Goal: Transaction & Acquisition: Purchase product/service

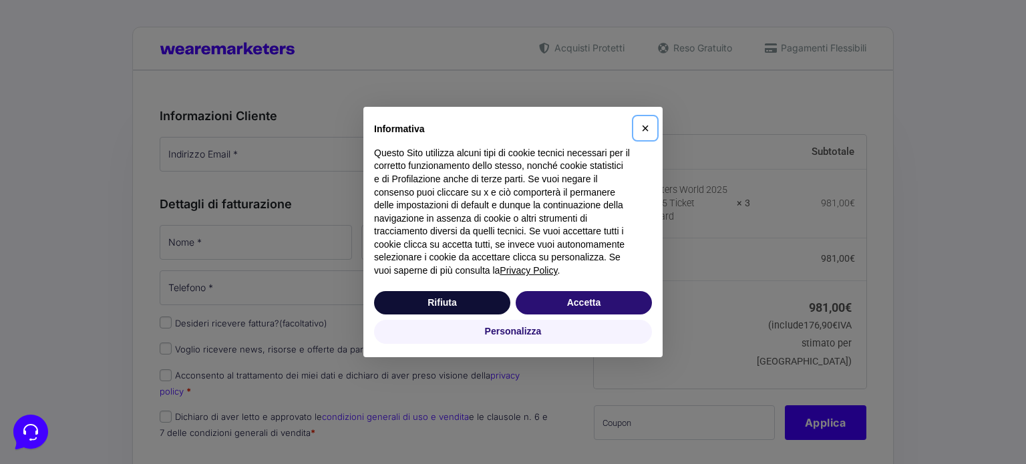
click at [644, 125] on span "×" at bounding box center [645, 128] width 8 height 15
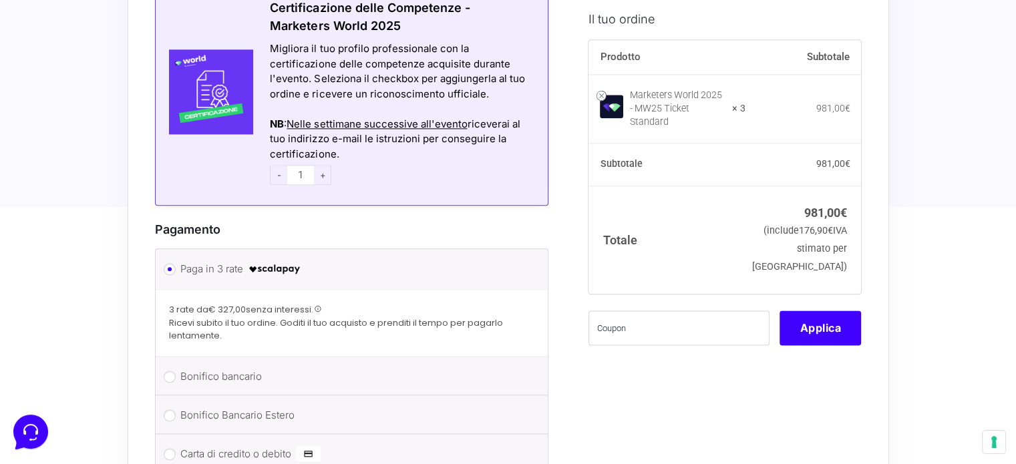
scroll to position [1269, 0]
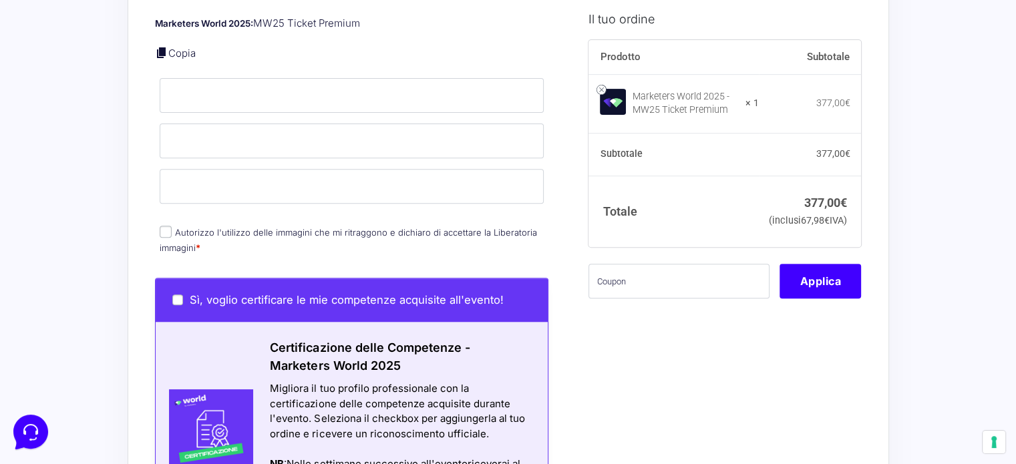
scroll to position [574, 0]
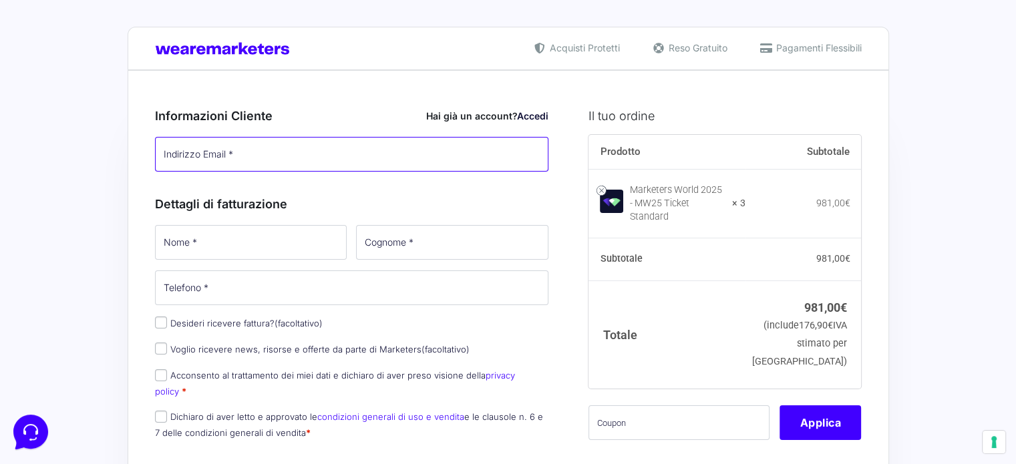
click at [261, 159] on input "Indirizzo Email *" at bounding box center [352, 154] width 394 height 35
type input "[EMAIL_ADDRESS][DOMAIN_NAME]"
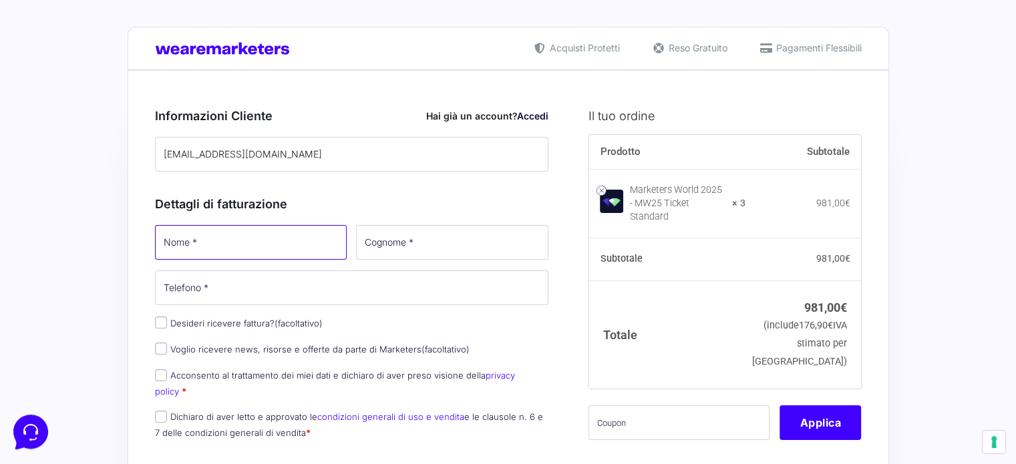
type input "[PERSON_NAME]"
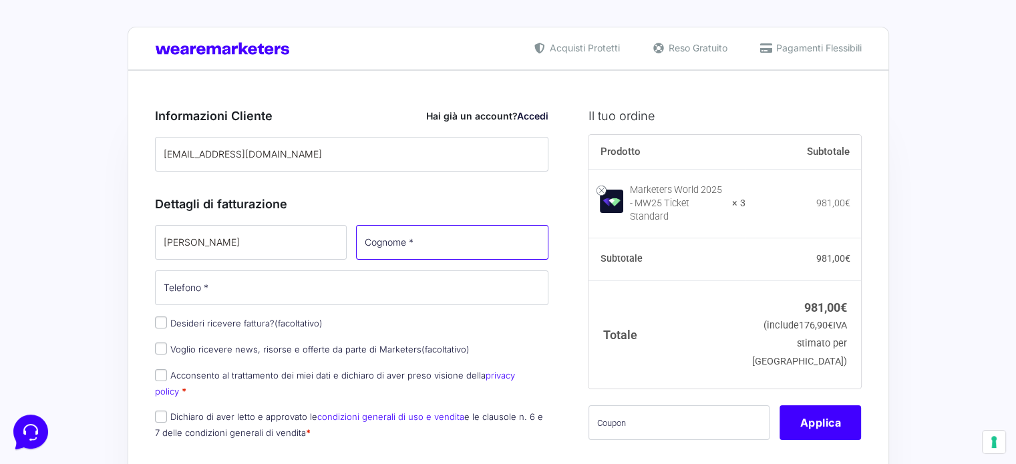
type input "Guizzo"
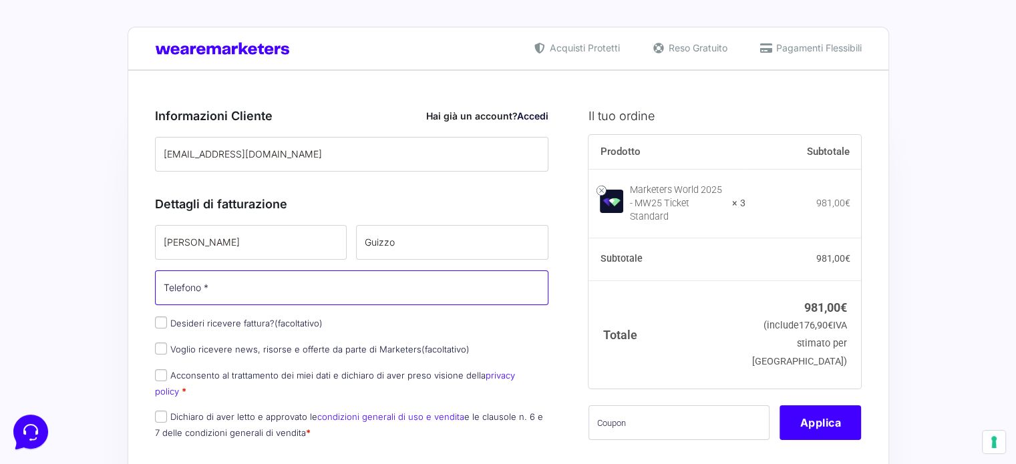
type input "[PHONE_NUMBER]"
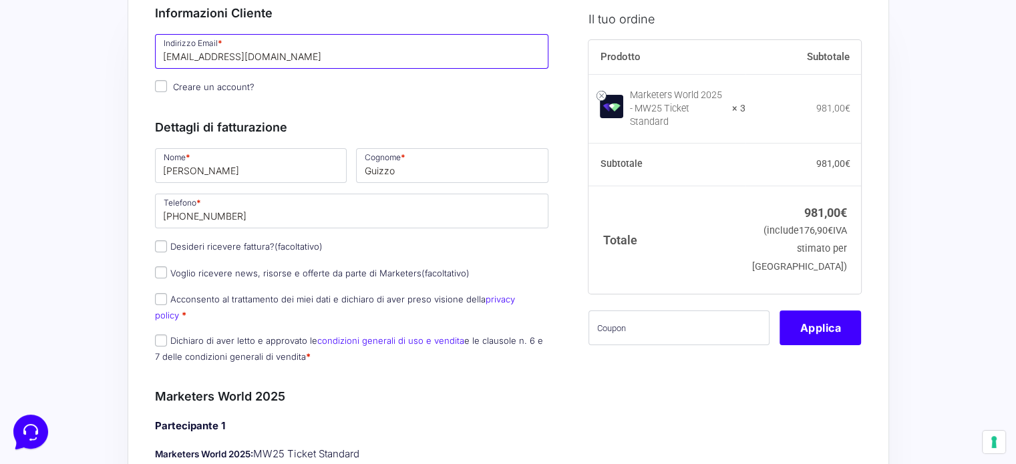
scroll to position [134, 0]
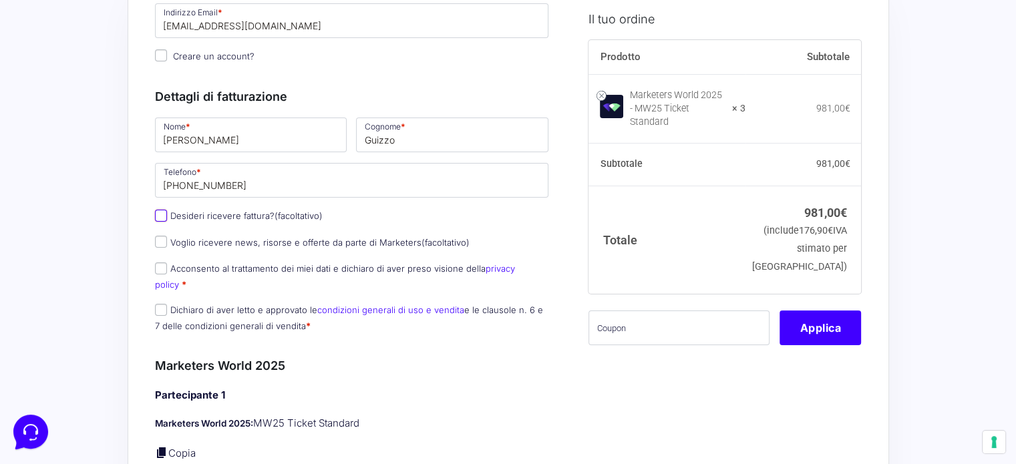
click at [156, 216] on input "Desideri ricevere fattura? (facoltativo)" at bounding box center [161, 216] width 12 height 12
checkbox input "true"
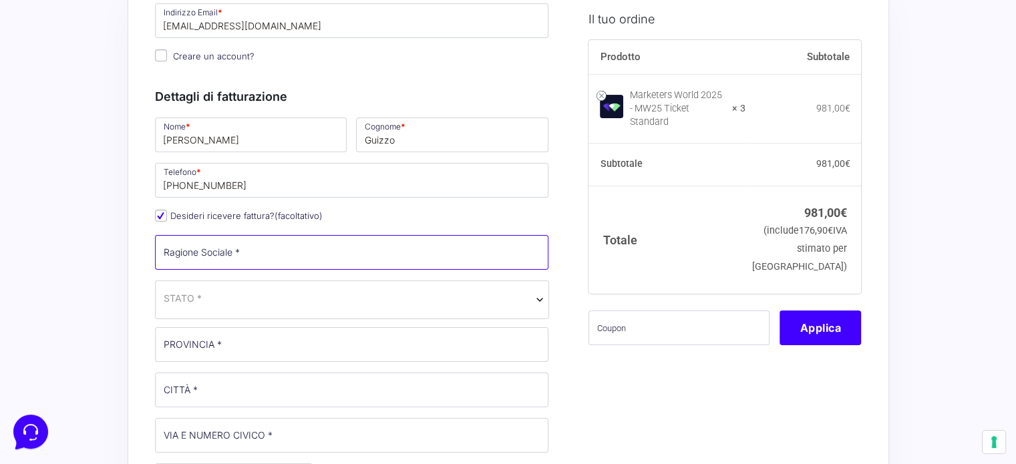
click at [257, 261] on input "Ragione Sociale *" at bounding box center [352, 252] width 394 height 35
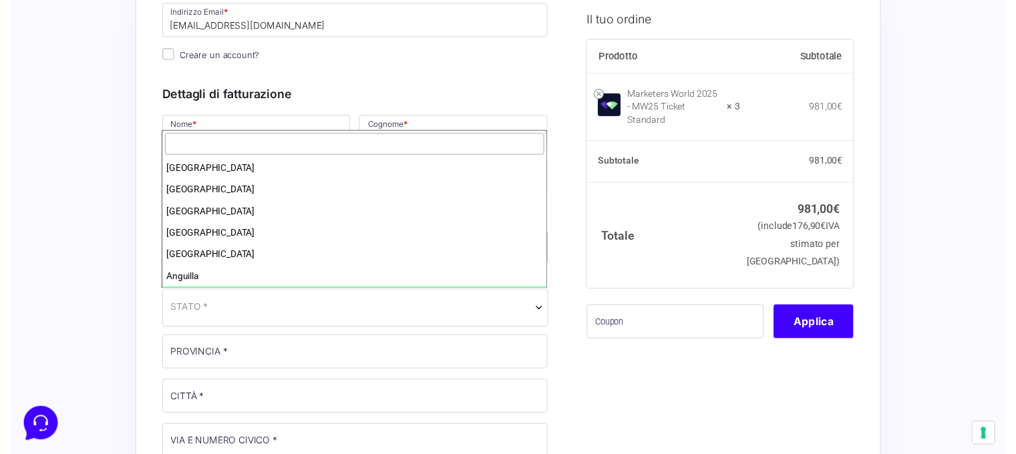
scroll to position [0, 0]
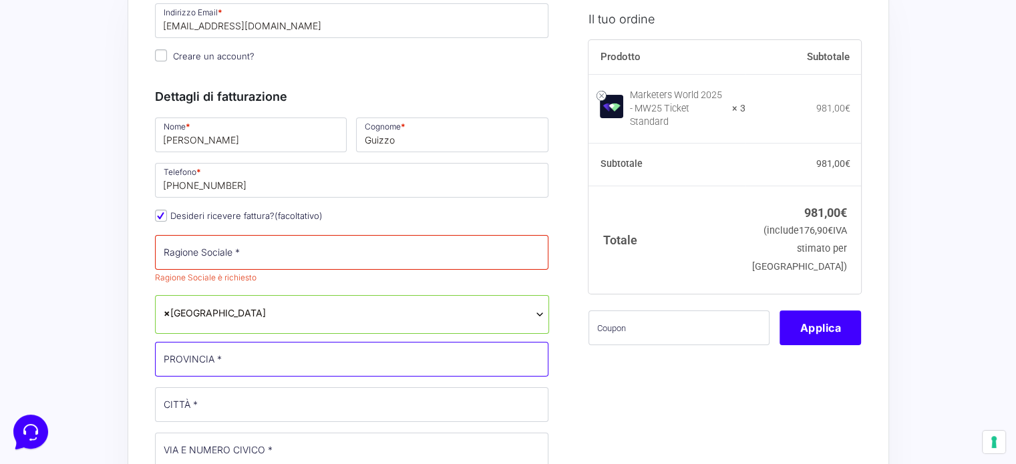
click at [302, 368] on input "PROVINCIA *" at bounding box center [352, 359] width 394 height 35
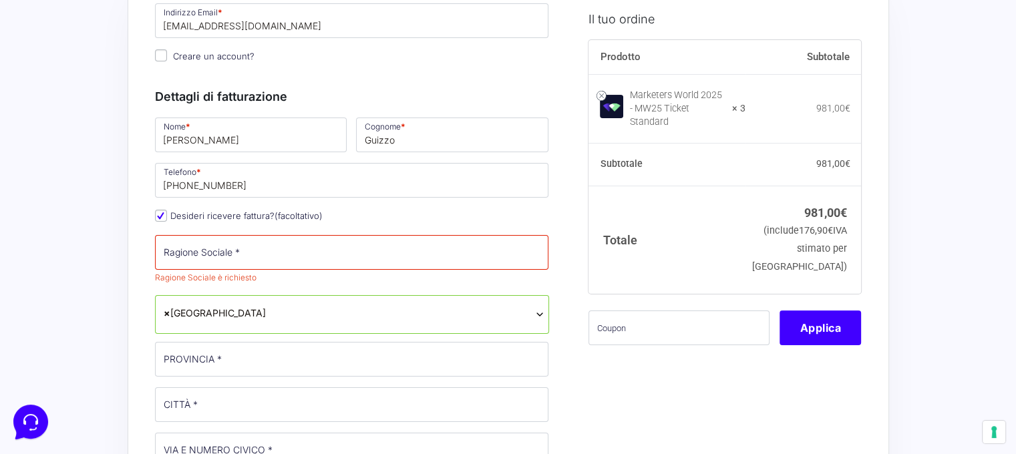
click at [537, 313] on b at bounding box center [539, 314] width 11 height 11
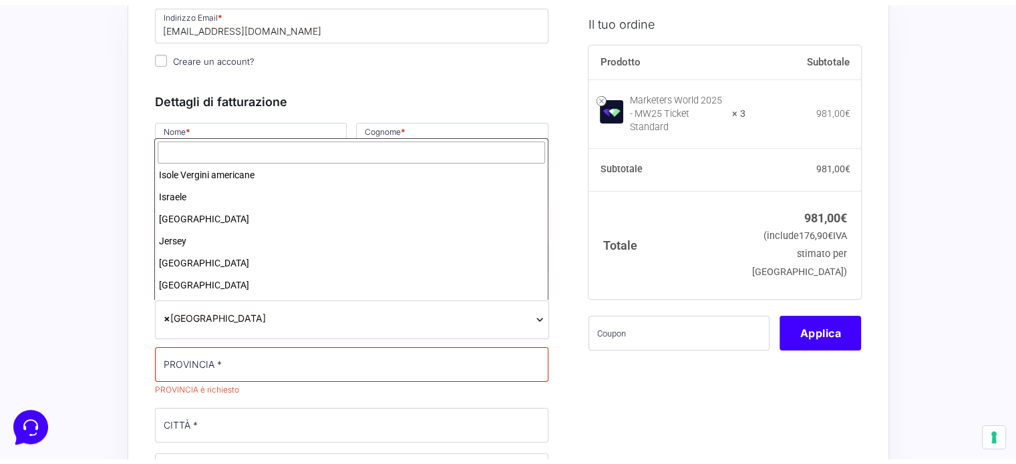
scroll to position [2538, 0]
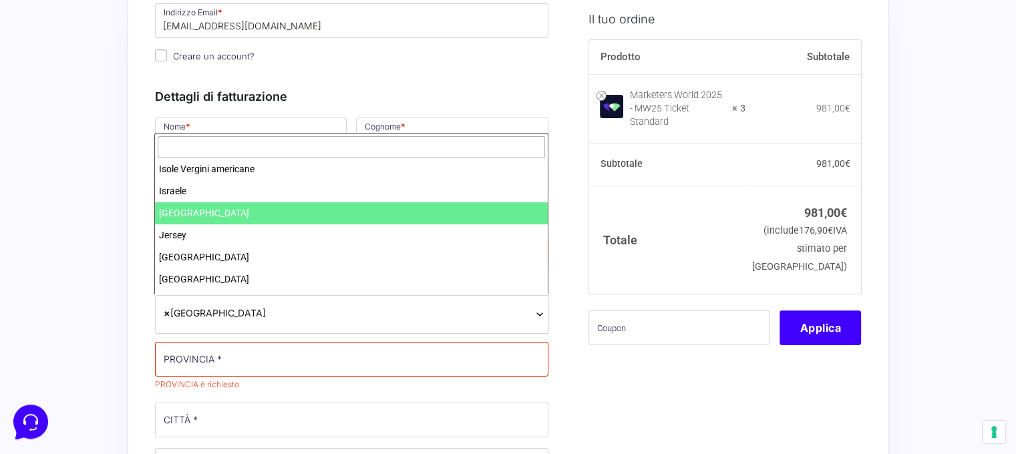
select select "IT"
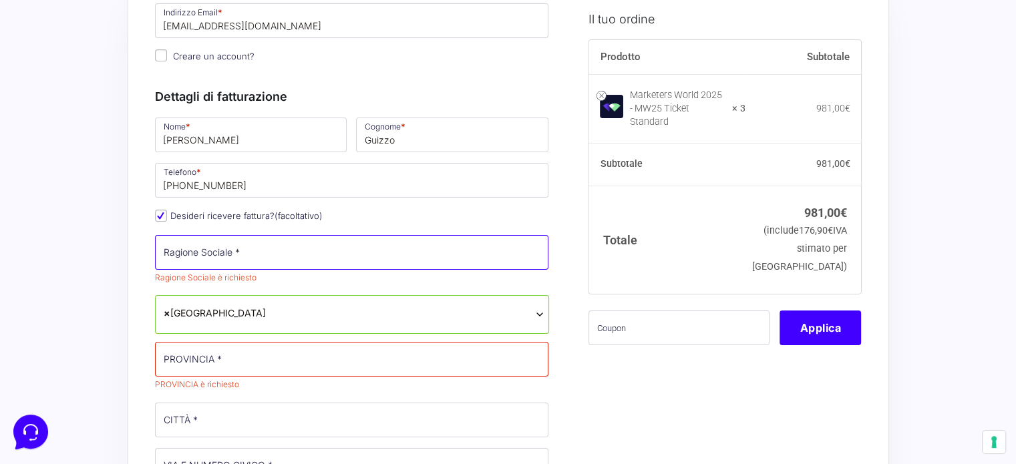
click at [257, 248] on input "Ragione Sociale *" at bounding box center [352, 252] width 394 height 35
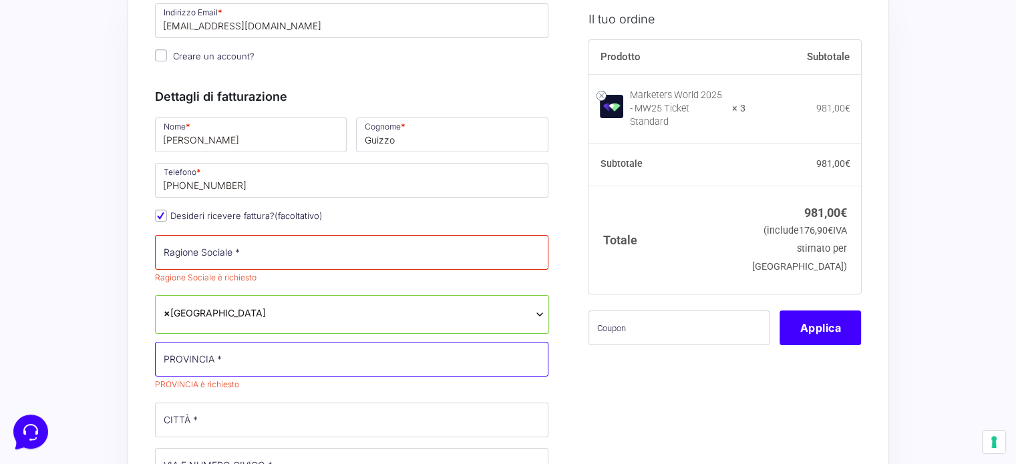
click at [275, 363] on input "PROVINCIA *" at bounding box center [352, 359] width 394 height 35
type input "TV"
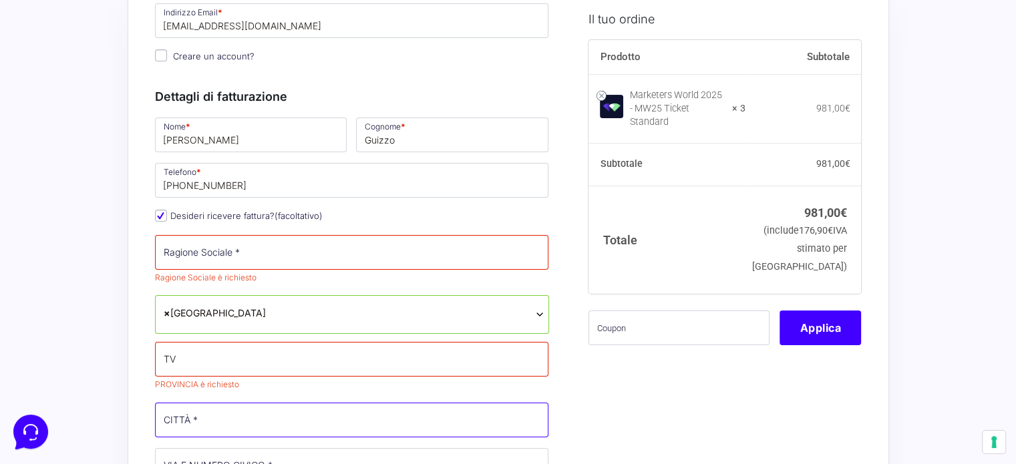
type input "Cavaso del Tomba"
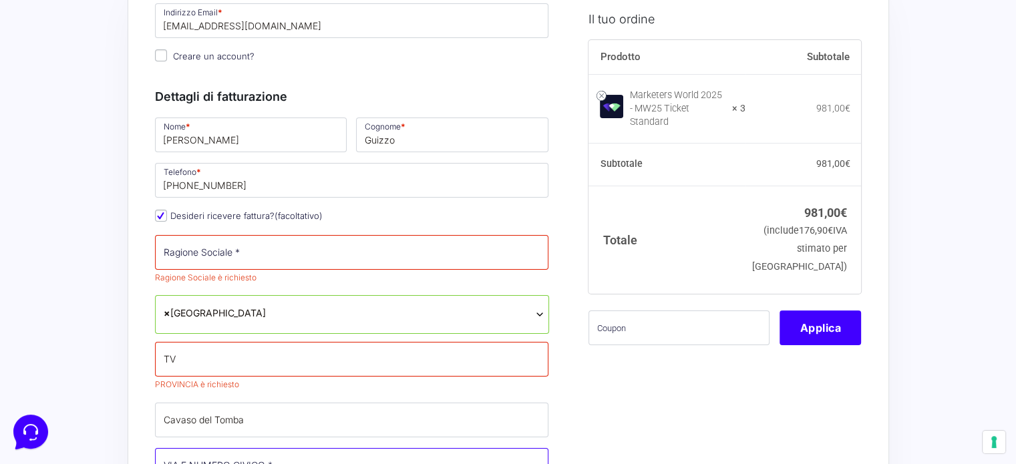
type input "Via Lastè 11"
type input "31034"
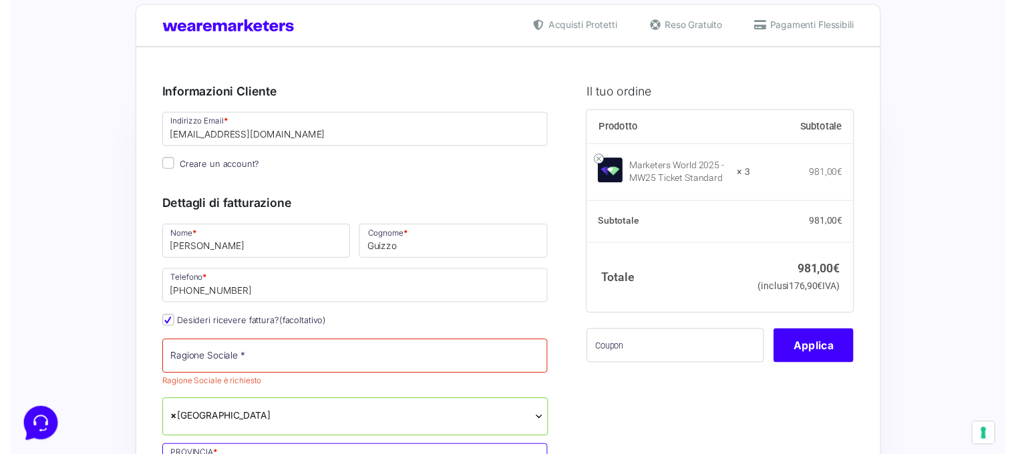
scroll to position [0, 0]
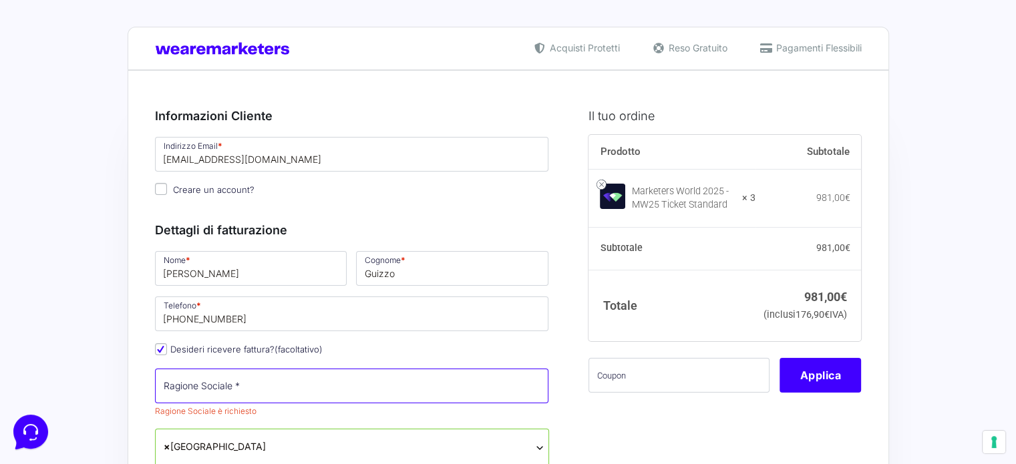
click at [249, 392] on input "Ragione Sociale *" at bounding box center [352, 386] width 394 height 35
type input "[PERSON_NAME]"
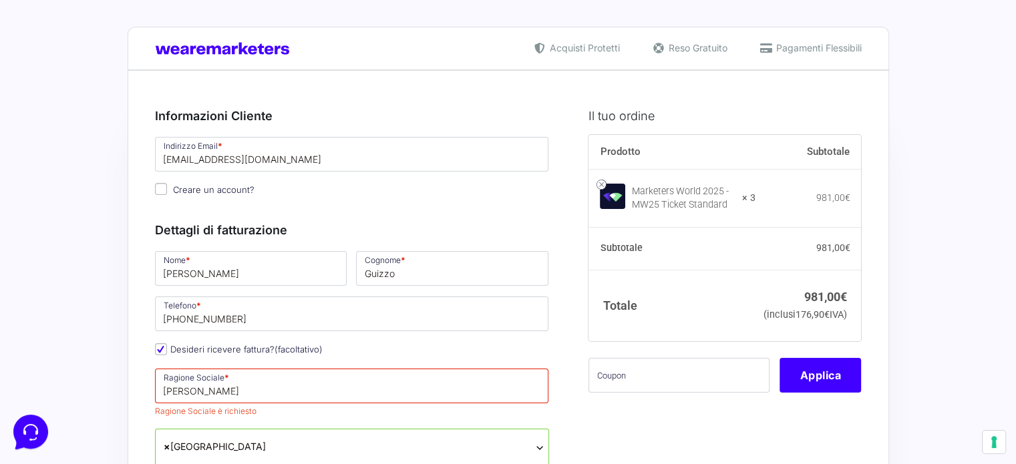
click at [281, 448] on span "× Italia" at bounding box center [352, 448] width 394 height 39
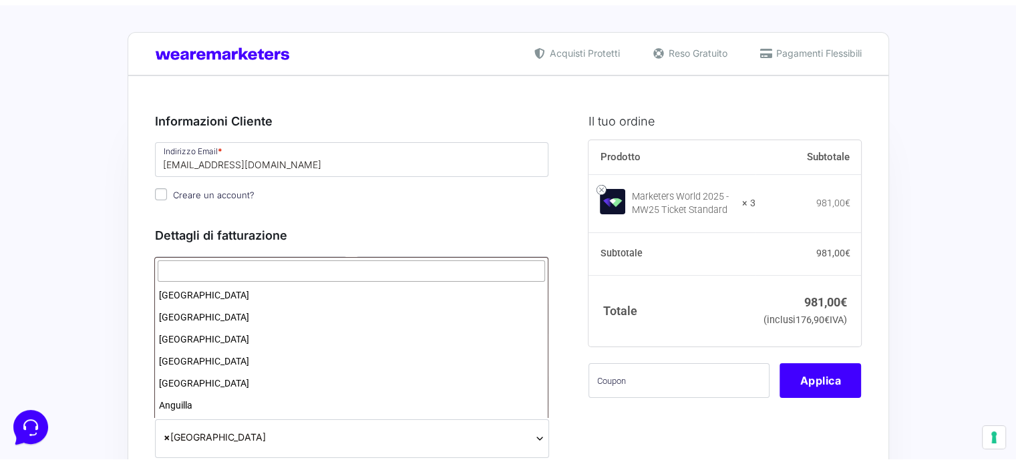
scroll to position [2558, 0]
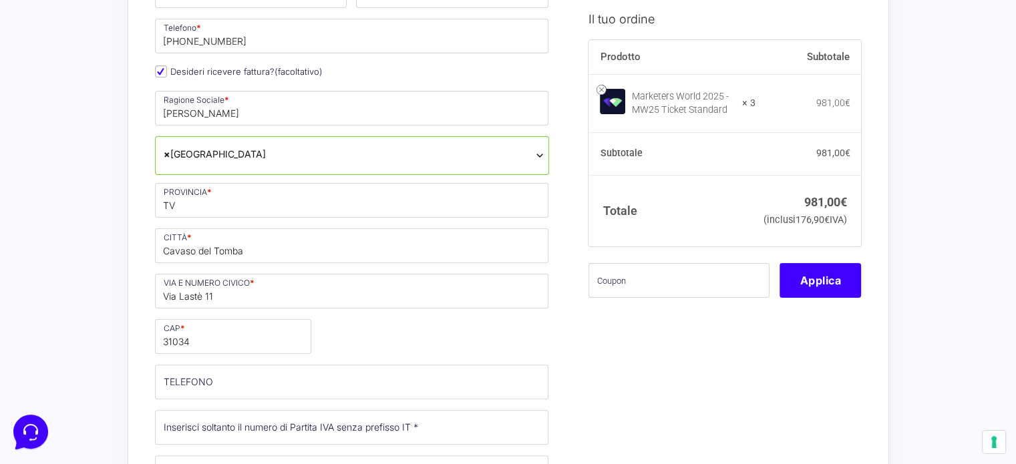
scroll to position [334, 0]
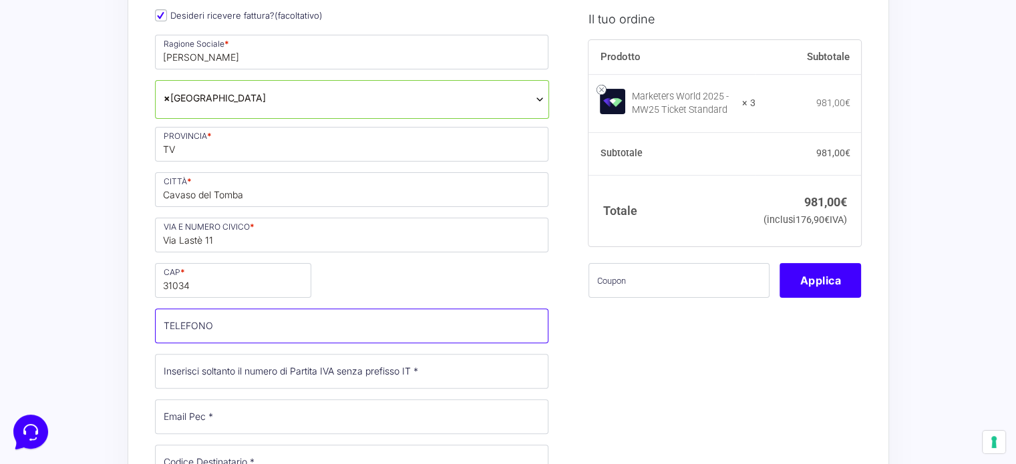
click at [367, 332] on input "TELEFONO (facoltativo)" at bounding box center [352, 326] width 394 height 35
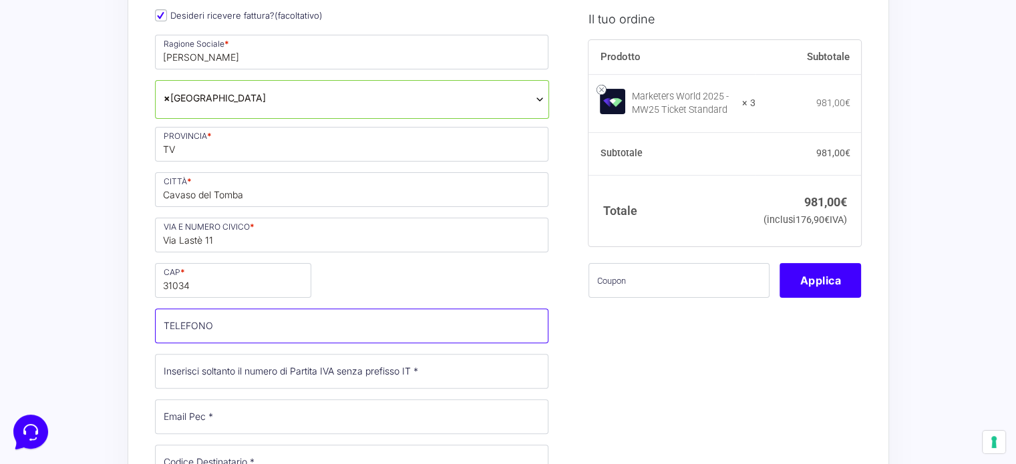
click at [283, 317] on input "TELEFONO (facoltativo)" at bounding box center [352, 326] width 394 height 35
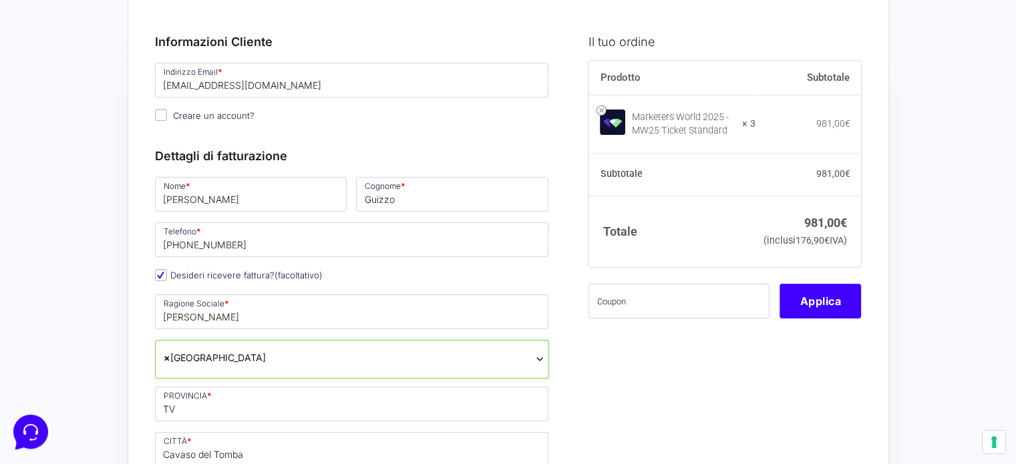
scroll to position [67, 0]
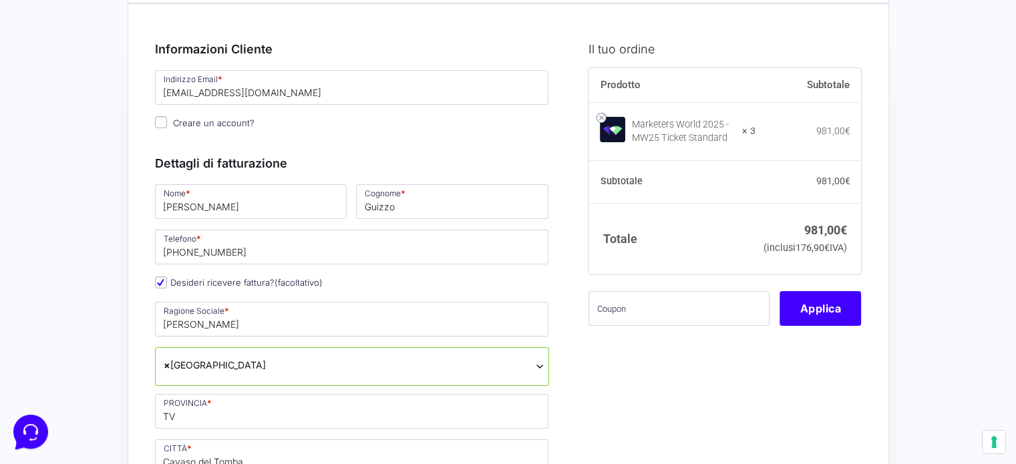
type input "3663937615"
click at [166, 285] on input "Desideri ricevere fattura? (facoltativo)" at bounding box center [161, 283] width 12 height 12
checkbox input "false"
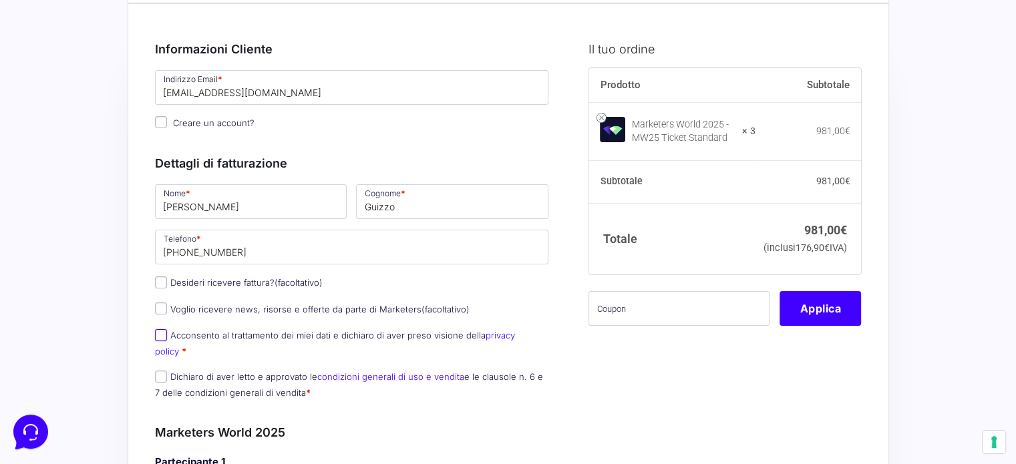
click at [160, 335] on input "Acconsento al trattamento dei miei dati e dichiaro di aver preso visione della …" at bounding box center [161, 335] width 12 height 12
checkbox input "true"
click at [160, 371] on input "Dichiaro di aver letto e approvato le condizioni generali di uso e vendita e le…" at bounding box center [161, 377] width 12 height 12
checkbox input "true"
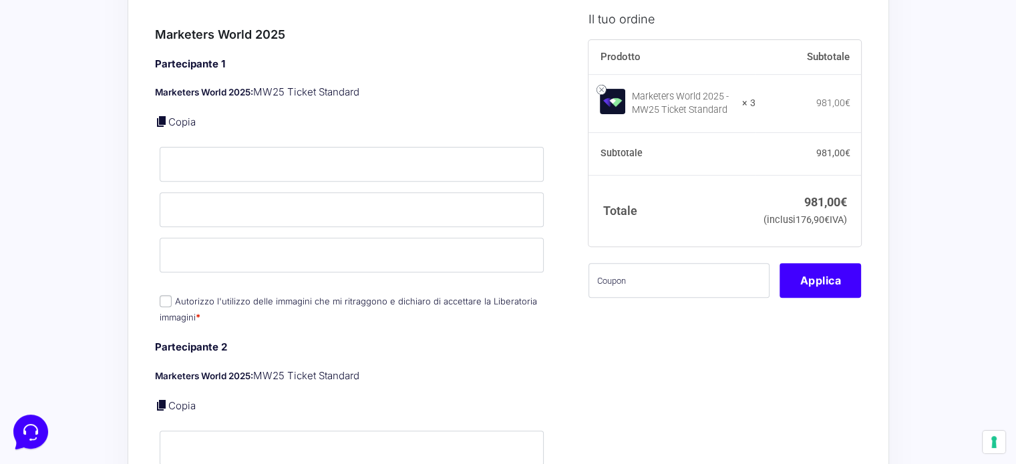
scroll to position [468, 0]
click at [170, 293] on input "Autorizzo l'utilizzo delle immagini che mi ritraggono e dichiaro di accettare l…" at bounding box center [166, 299] width 12 height 12
checkbox input "true"
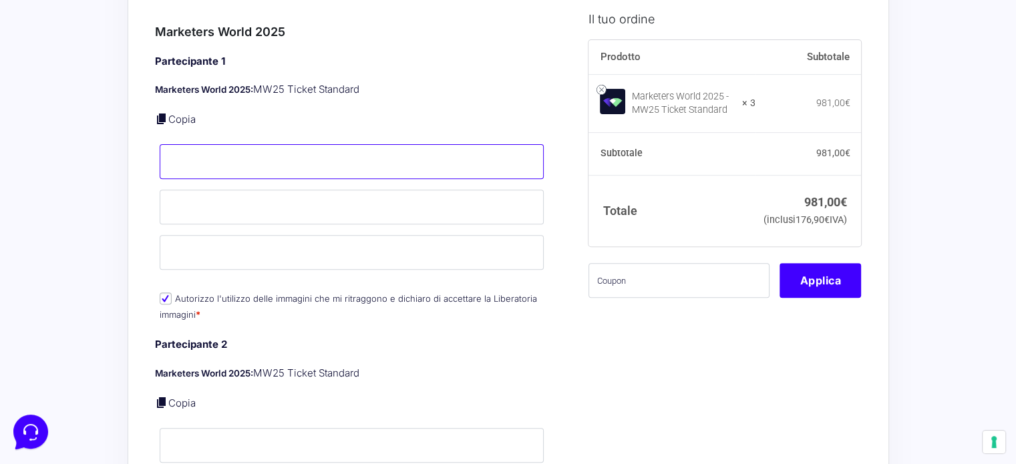
click at [229, 149] on input "Nome *" at bounding box center [352, 161] width 385 height 35
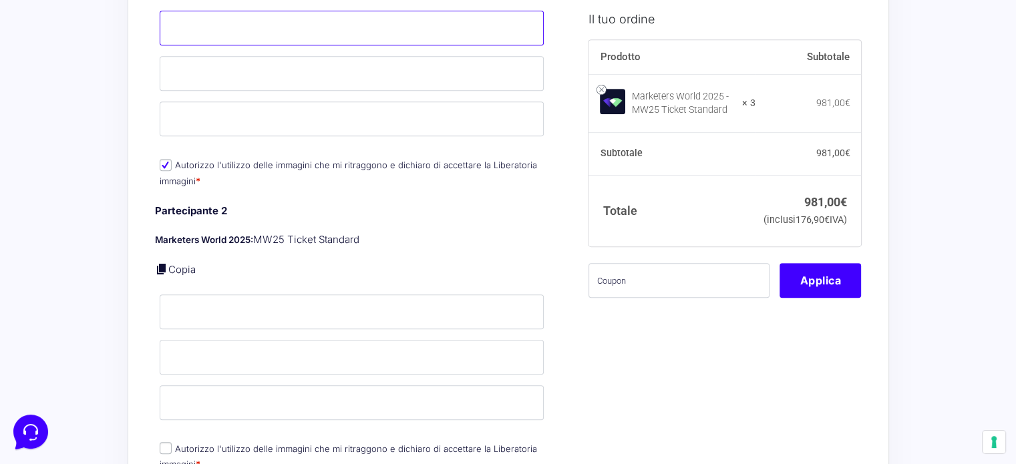
scroll to position [534, 0]
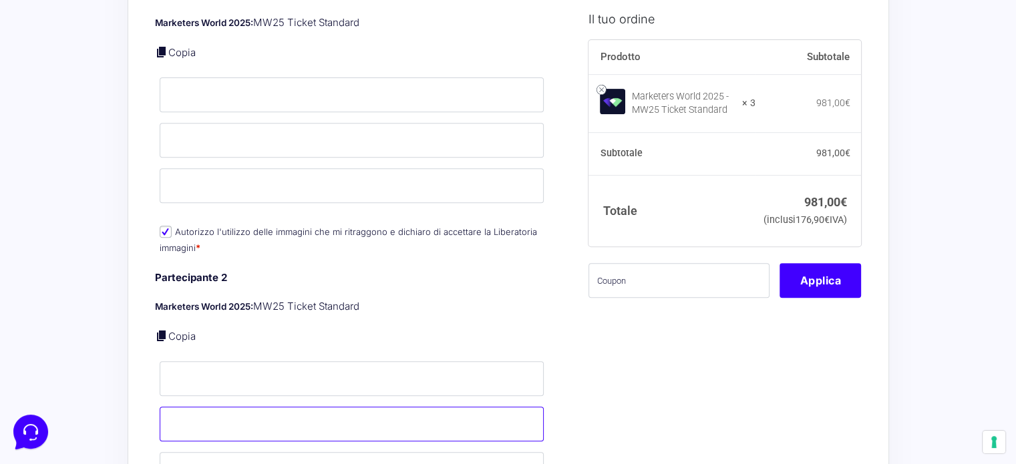
click at [259, 407] on input "Cognome *" at bounding box center [352, 424] width 385 height 35
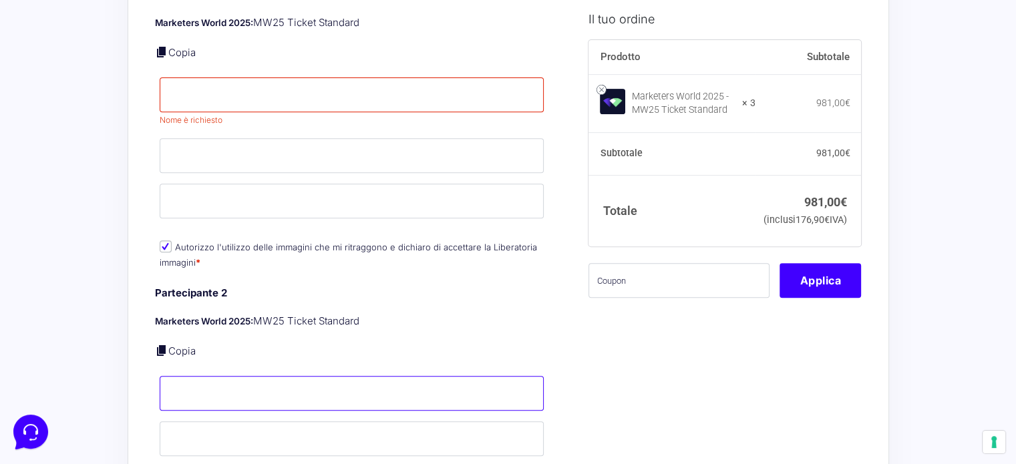
click at [416, 376] on input "Nome *" at bounding box center [352, 393] width 385 height 35
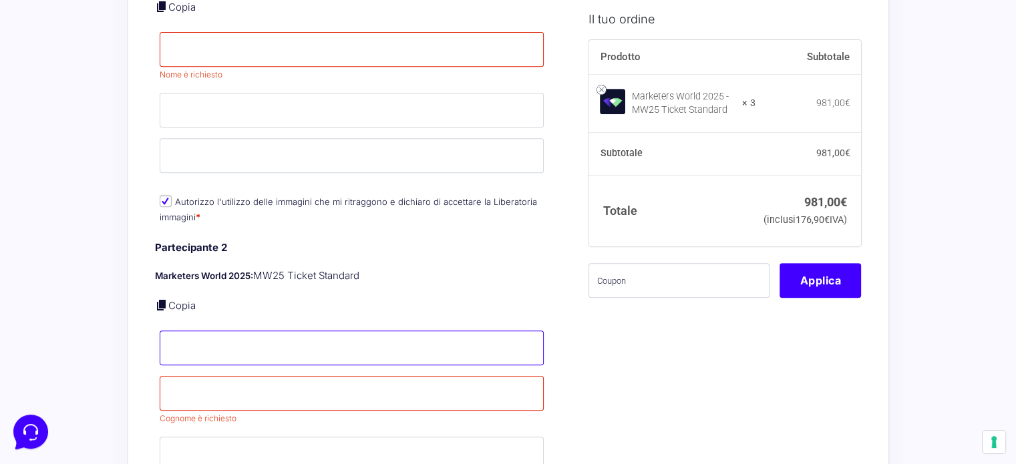
scroll to position [601, 0]
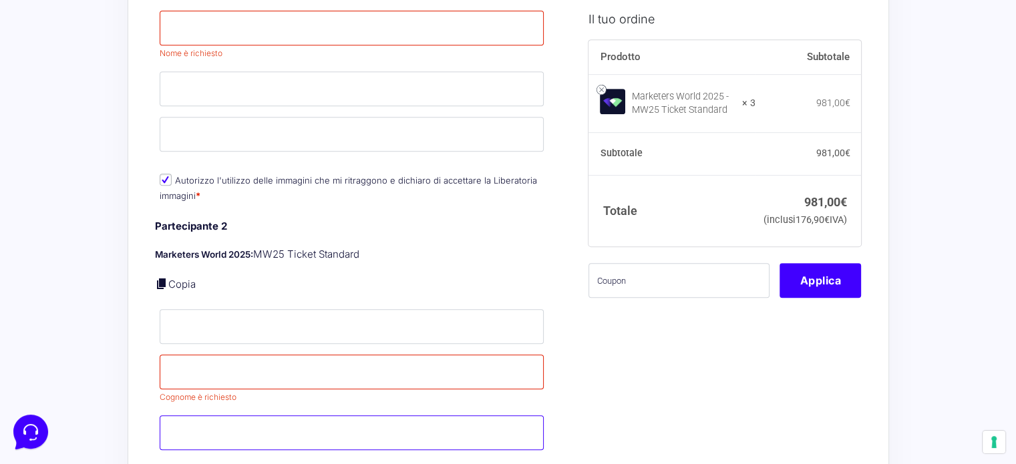
click at [331, 404] on div "Partecipante 2 Marketers World 2025: MW25 Ticket Standard Copia Nome * Cognome …" at bounding box center [352, 361] width 394 height 285
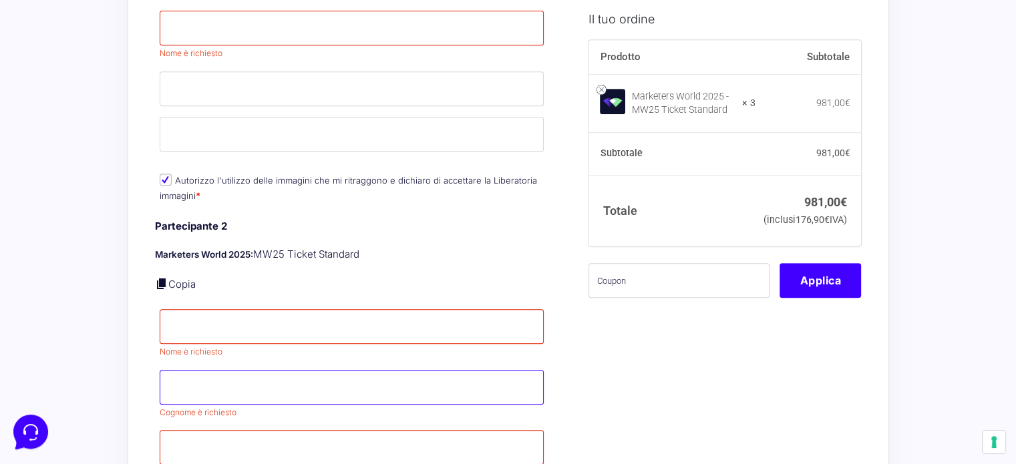
click at [405, 370] on input "Cognome *" at bounding box center [352, 387] width 385 height 35
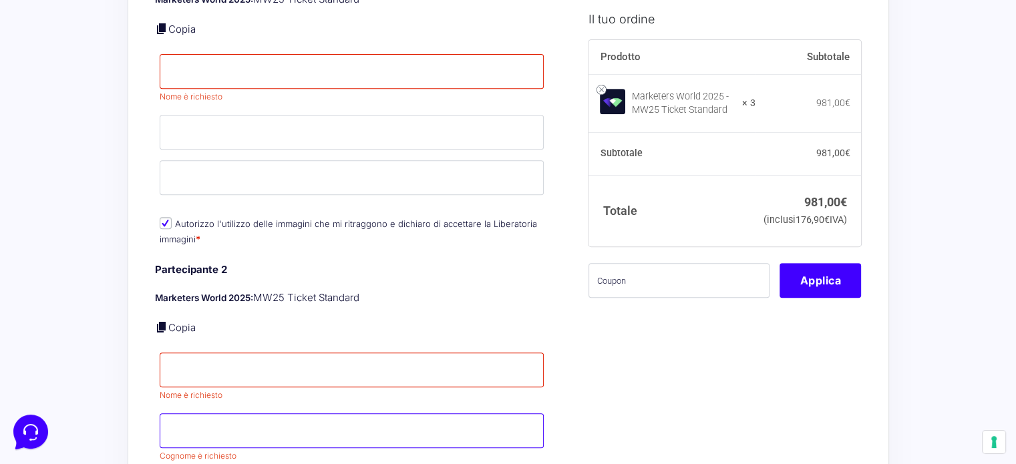
scroll to position [534, 0]
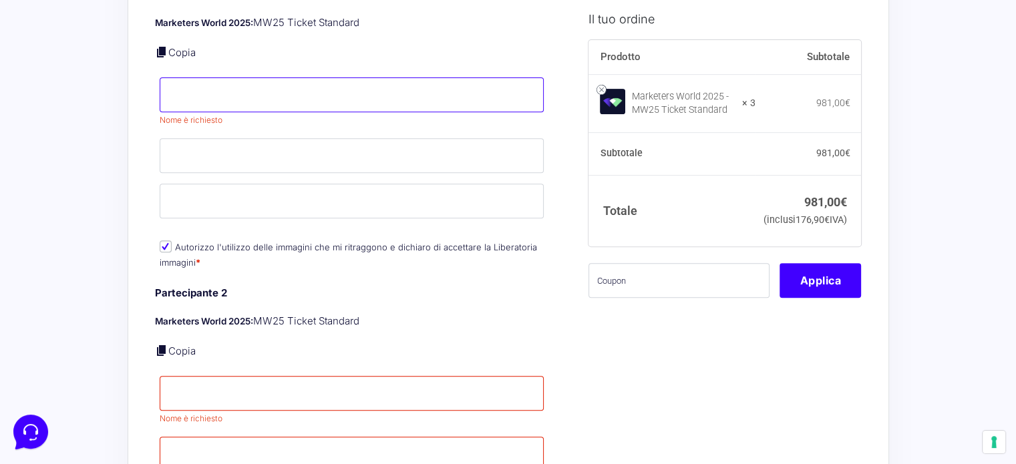
click at [273, 81] on input "Nome *" at bounding box center [352, 94] width 385 height 35
type input "Arianna"
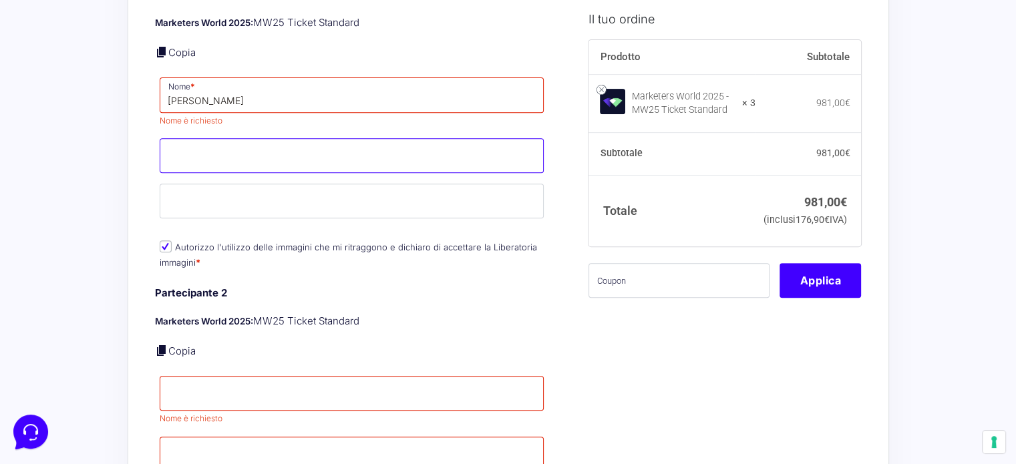
click at [200, 138] on input "Cognome *" at bounding box center [352, 155] width 385 height 35
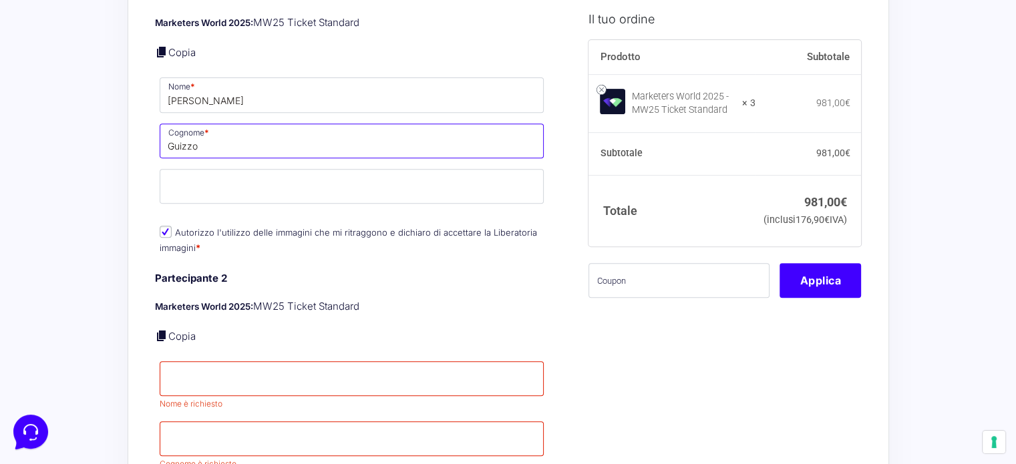
type input "Guizzo"
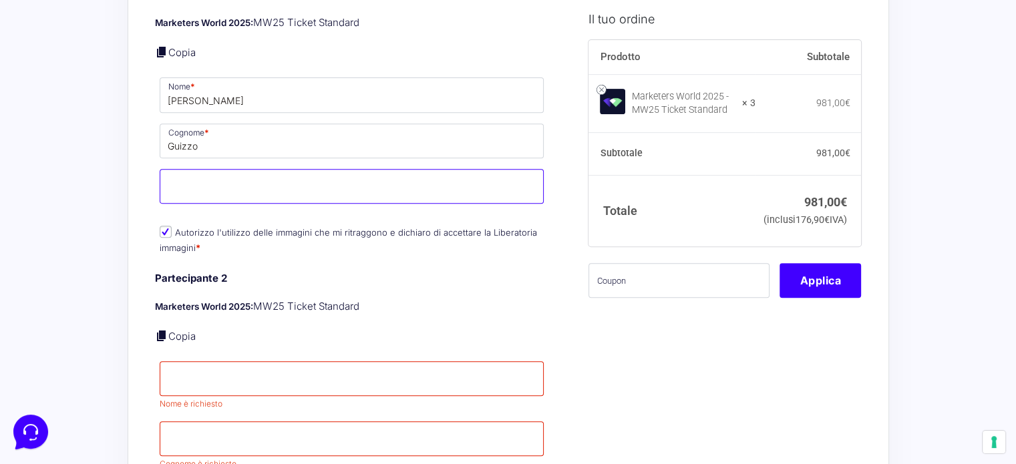
click at [192, 170] on input "Email *" at bounding box center [352, 186] width 385 height 35
type input "guizarianna@gmail.com"
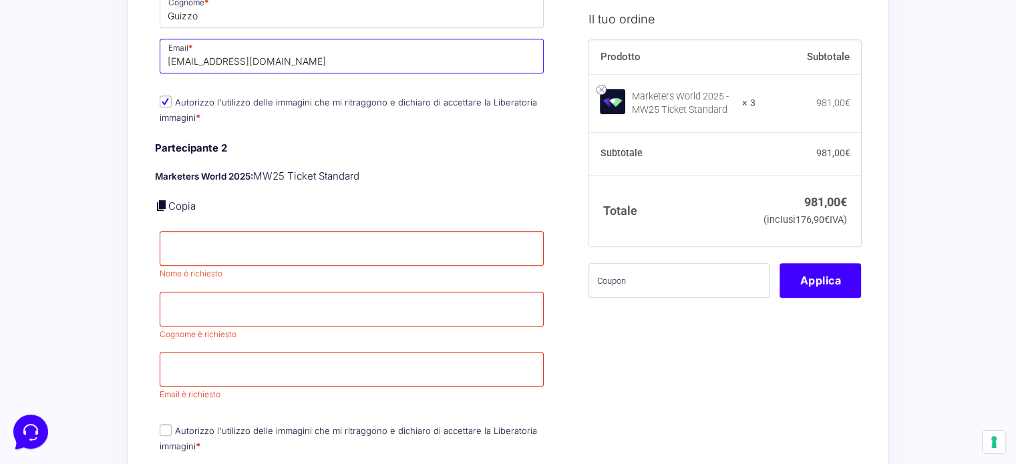
scroll to position [668, 0]
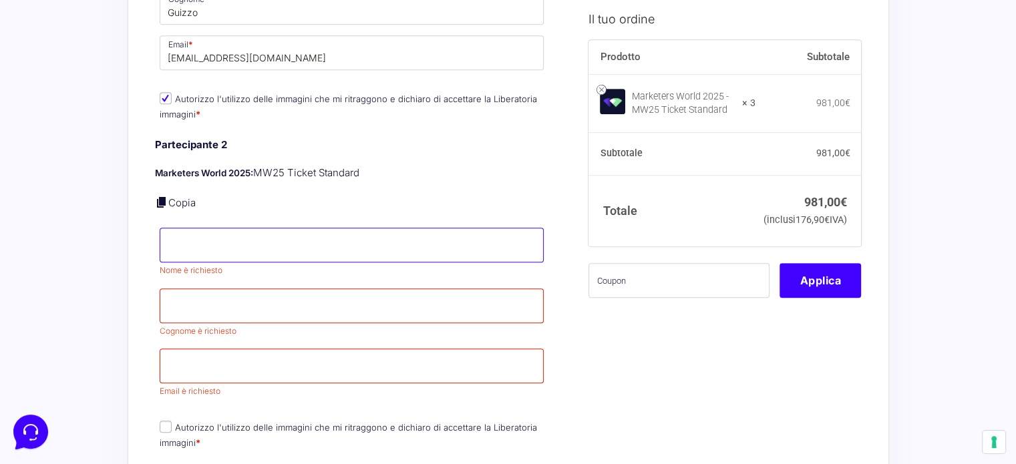
click at [230, 232] on input "Nome *" at bounding box center [352, 245] width 385 height 35
type input "Flavio"
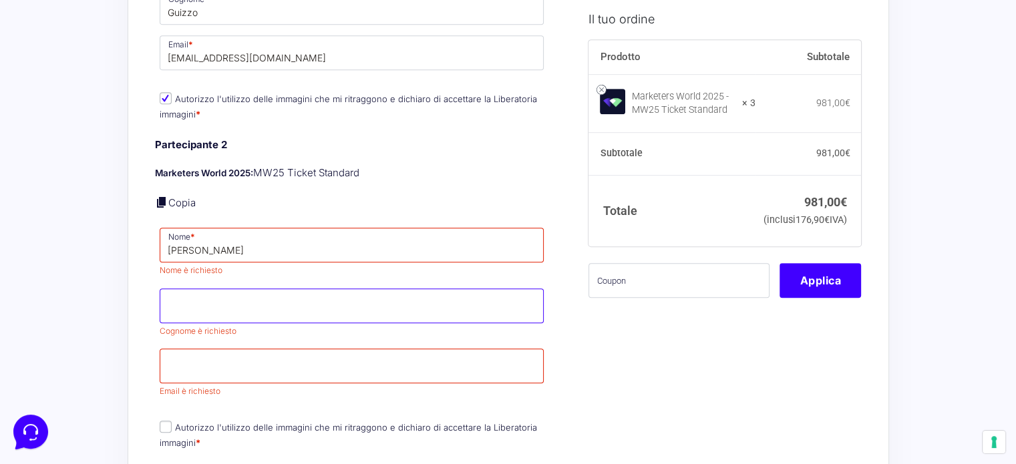
click at [172, 289] on input "Cognome *" at bounding box center [352, 306] width 385 height 35
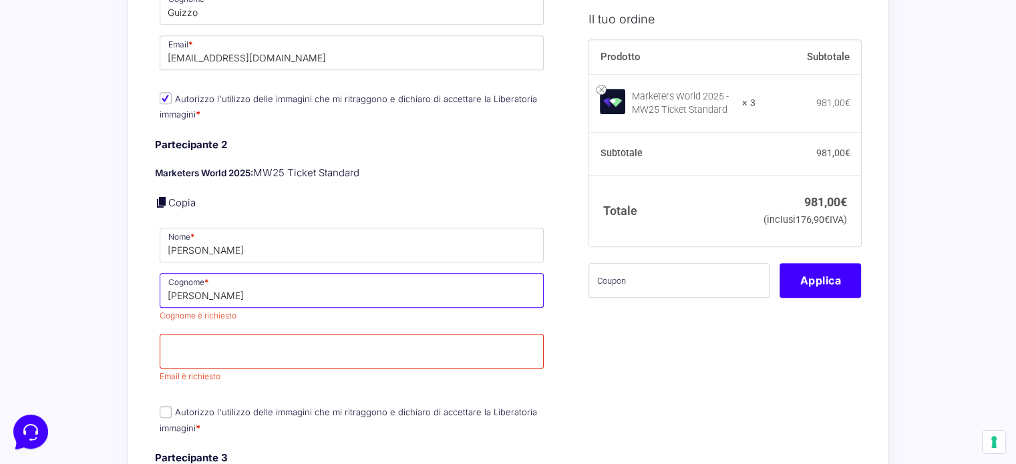
type input "Zanon"
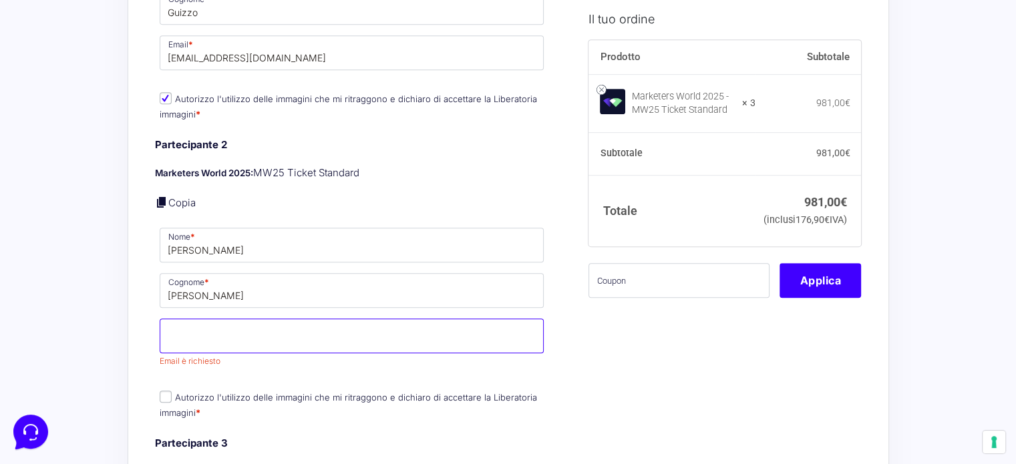
click at [192, 347] on span "Email è richiesto" at bounding box center [352, 343] width 385 height 48
type input "zann.fla@gmail.com"
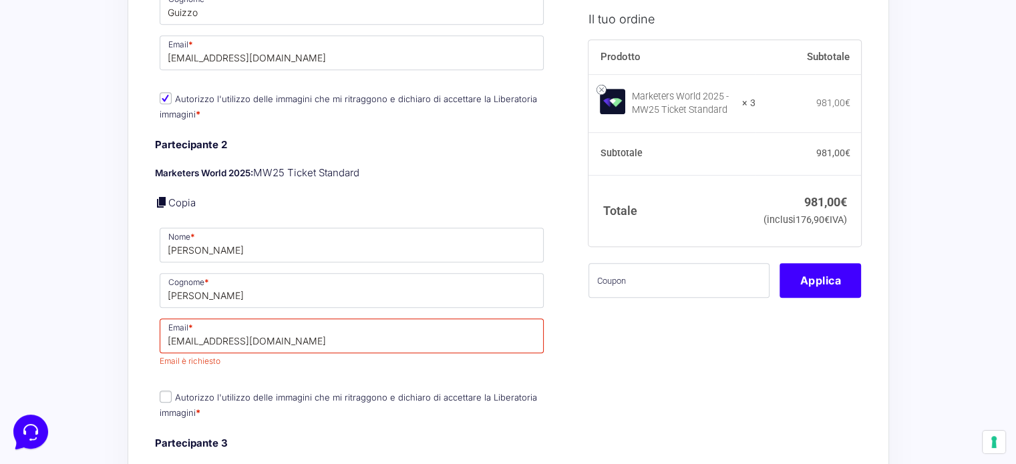
click at [164, 392] on label "Autorizzo l'utilizzo delle immagini che mi ritraggono e dichiaro di accettare l…" at bounding box center [348, 405] width 377 height 26
click at [164, 391] on input "Autorizzo l'utilizzo delle immagini che mi ritraggono e dichiaro di accettare l…" at bounding box center [166, 397] width 12 height 12
checkbox input "true"
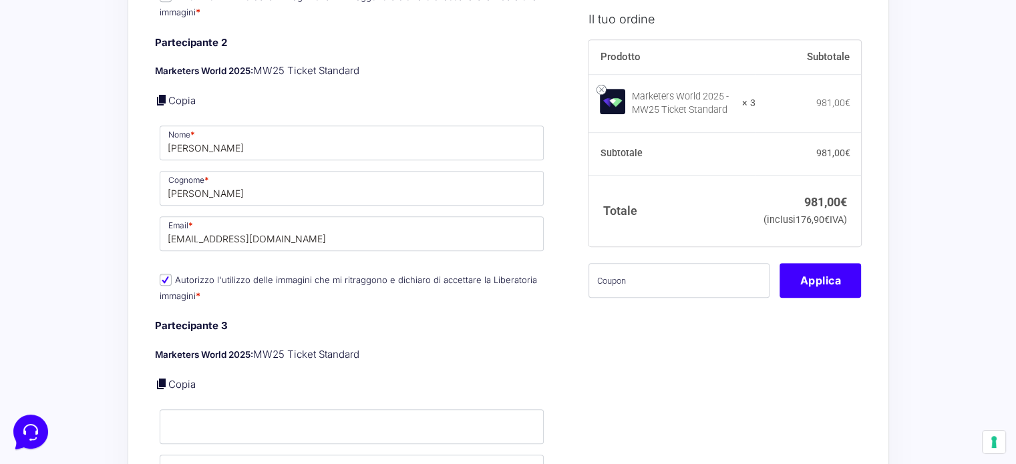
scroll to position [802, 0]
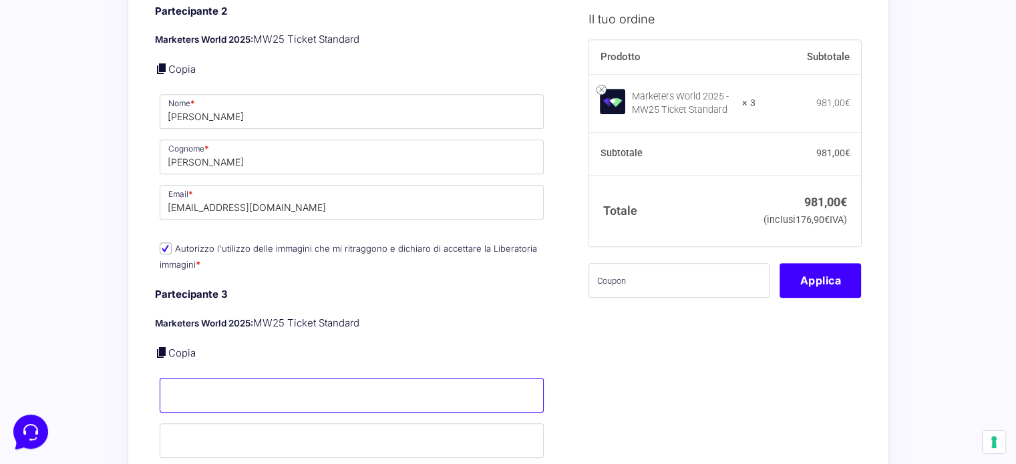
click at [232, 378] on input "Nome *" at bounding box center [352, 395] width 385 height 35
type input "Samanta"
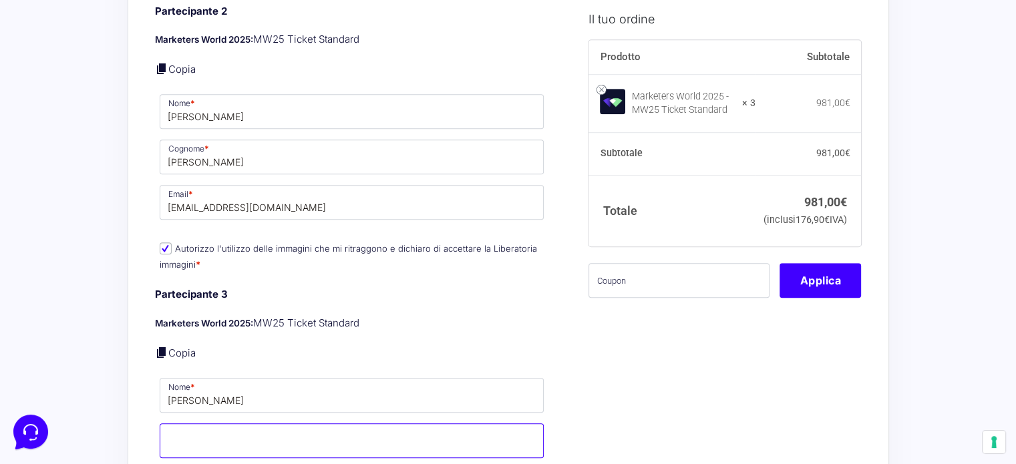
click at [224, 426] on input "Cognome *" at bounding box center [352, 441] width 385 height 35
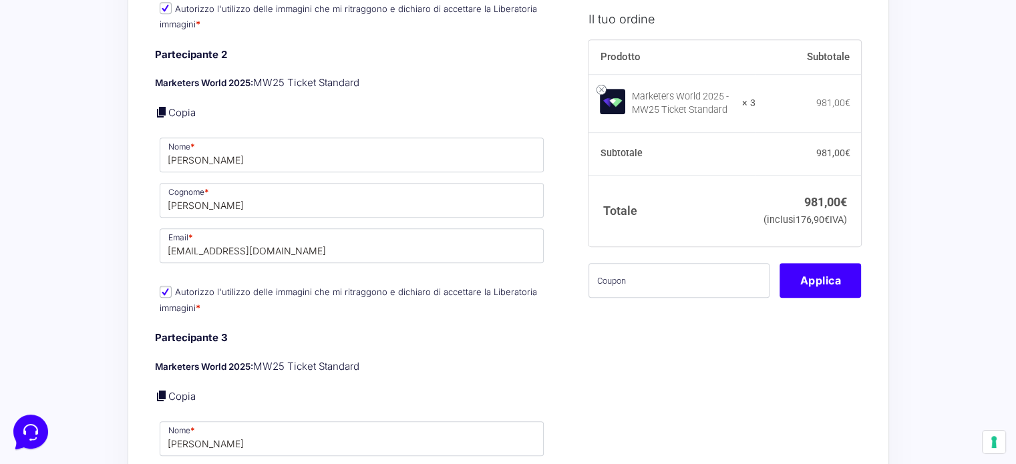
scroll to position [735, 0]
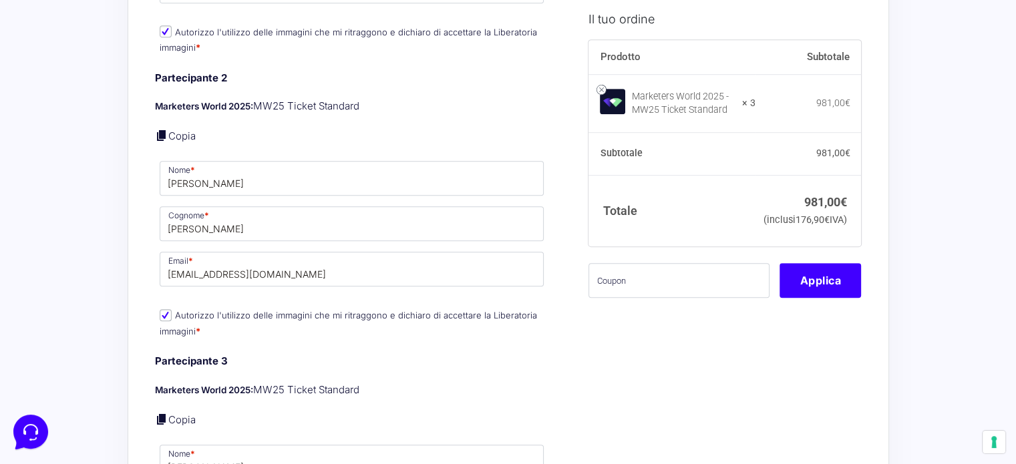
type input "Facco"
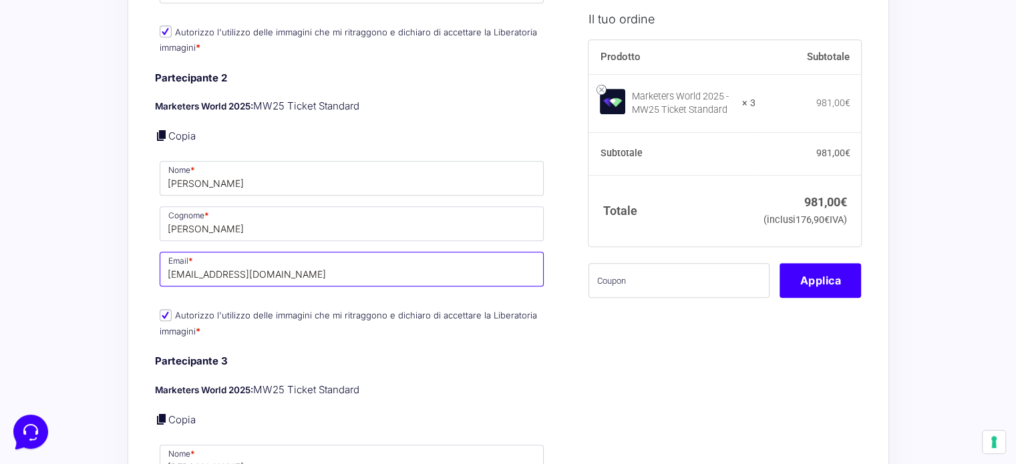
drag, startPoint x: 260, startPoint y: 264, endPoint x: 165, endPoint y: 255, distance: 95.3
click at [165, 255] on input "zann.fla@gmail.com" at bounding box center [352, 269] width 385 height 35
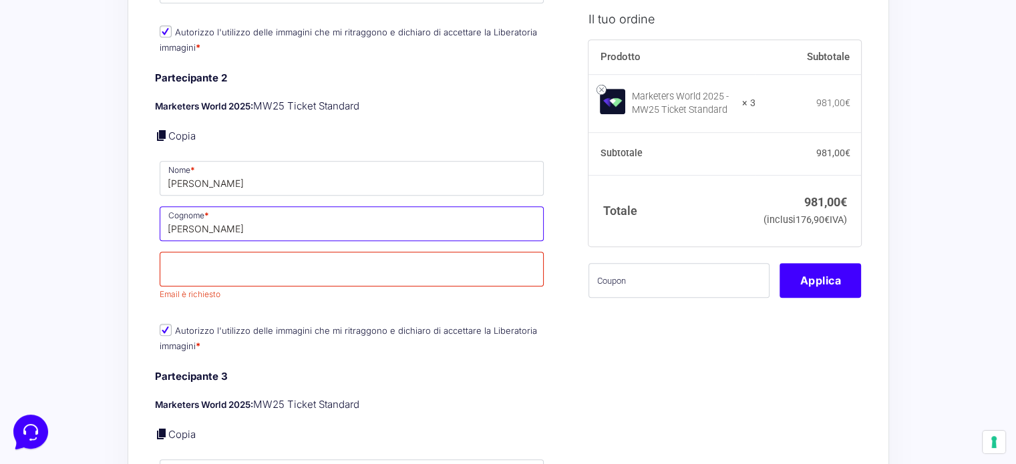
drag, startPoint x: 206, startPoint y: 210, endPoint x: 140, endPoint y: 193, distance: 68.4
click at [140, 205] on div "Riepilogo Ordine 981,00 € Prodotto Subtotale Marketers World 2025 - MW25 Ticket…" at bounding box center [509, 418] width 762 height 2166
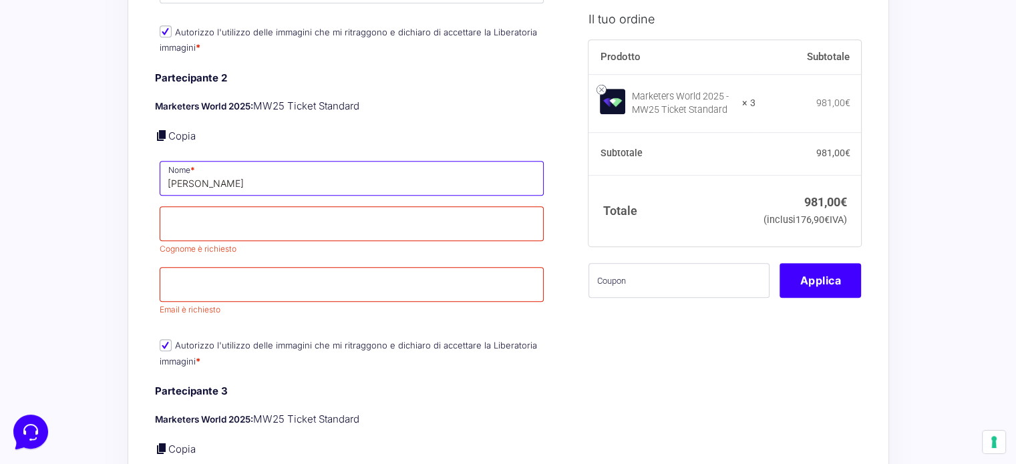
drag, startPoint x: 220, startPoint y: 156, endPoint x: 130, endPoint y: 157, distance: 90.9
click at [130, 157] on div "Riepilogo Ordine 981,00 € Prodotto Subtotale Marketers World 2025 - MW25 Ticket…" at bounding box center [509, 425] width 762 height 2180
type input "Leonardo"
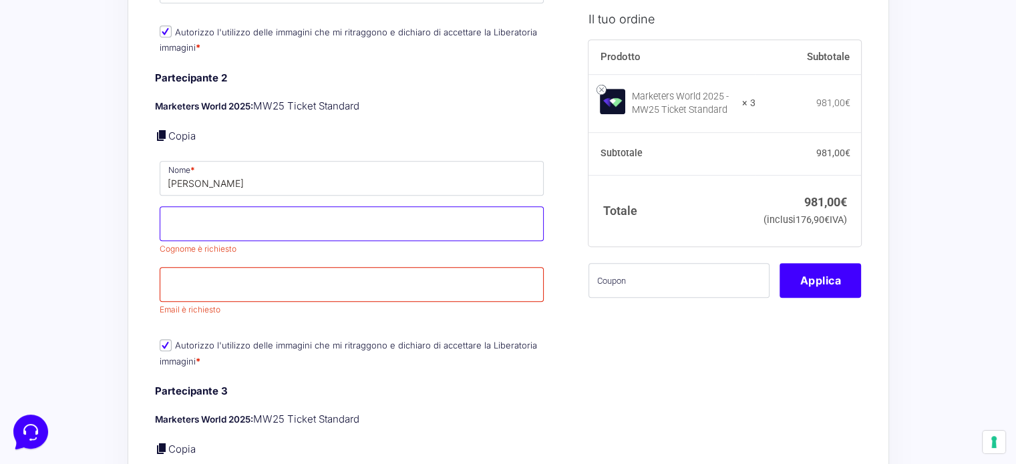
click at [238, 218] on input "Cognome *" at bounding box center [352, 223] width 385 height 35
type input "Baron"
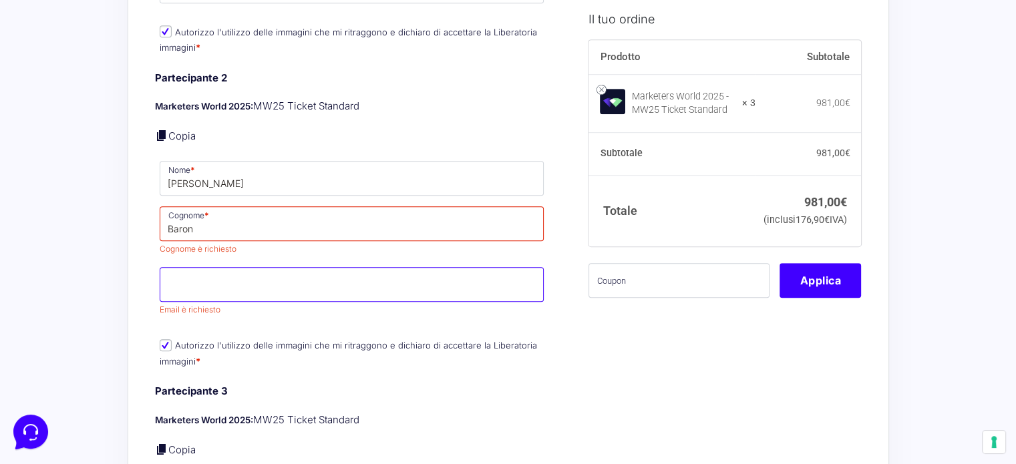
click at [273, 270] on p "Email * Email è richiesto" at bounding box center [352, 292] width 394 height 54
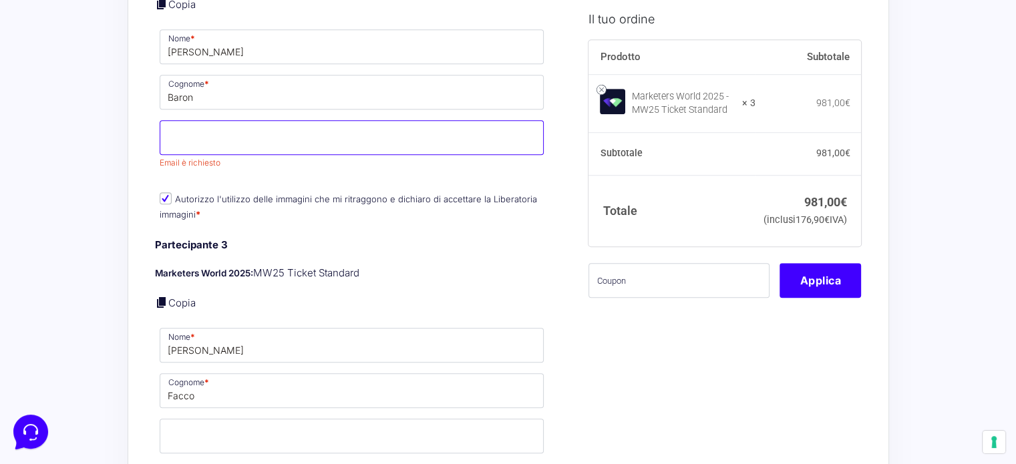
scroll to position [868, 0]
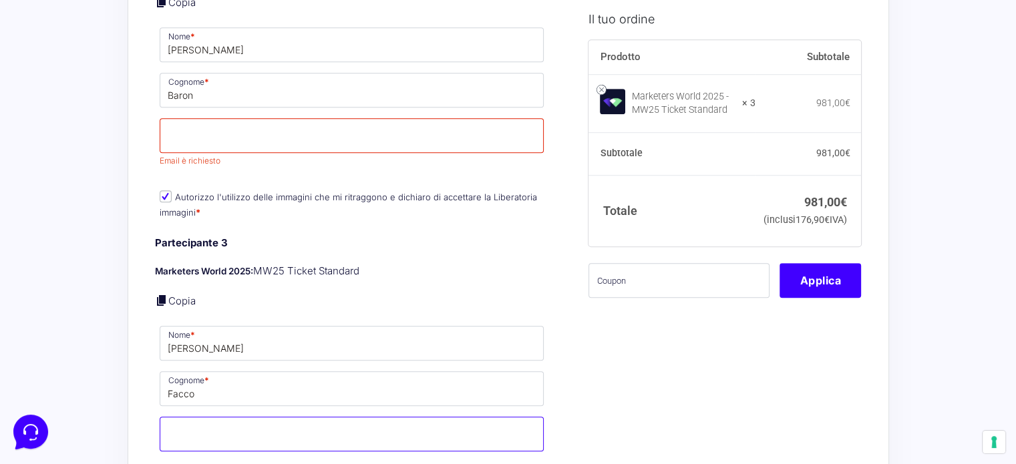
click at [204, 424] on input "Email *" at bounding box center [352, 434] width 385 height 35
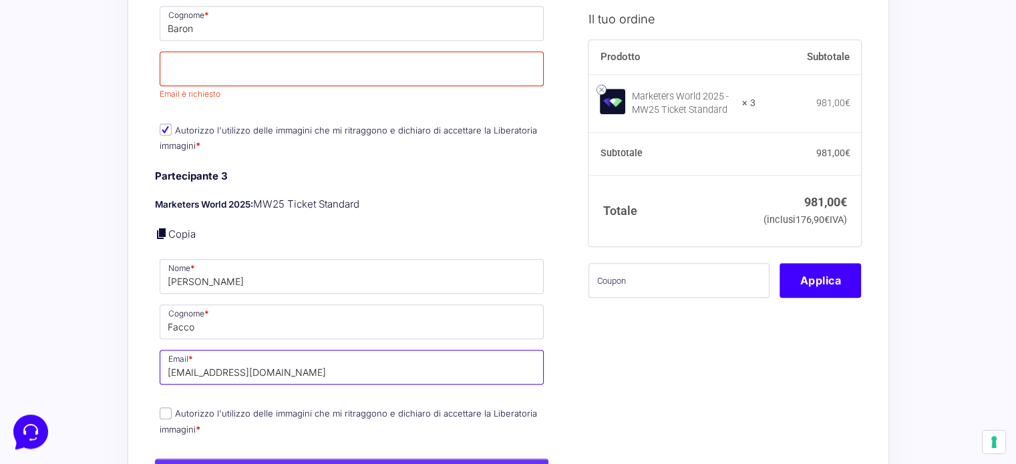
type input "[EMAIL_ADDRESS][DOMAIN_NAME]"
click at [169, 407] on input "Autorizzo l'utilizzo delle immagini che mi ritraggono e dichiaro di accettare l…" at bounding box center [166, 413] width 12 height 12
checkbox input "true"
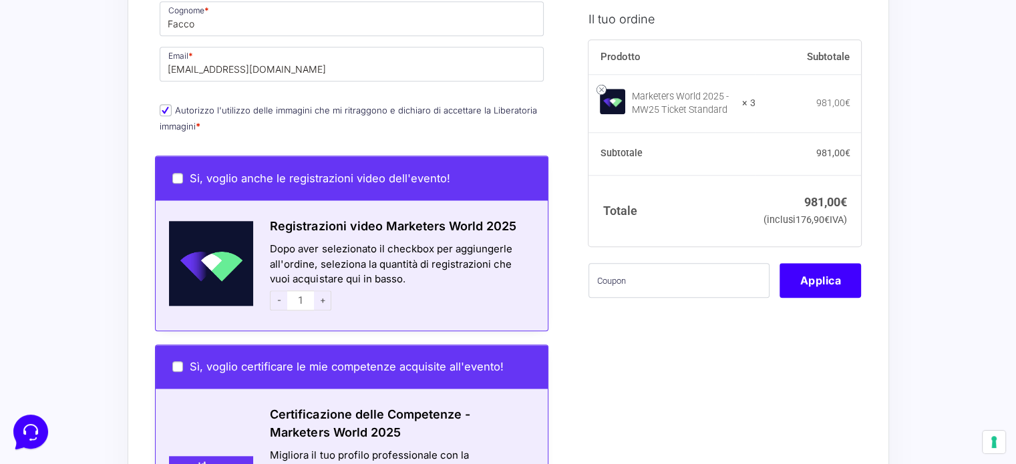
scroll to position [1336, 0]
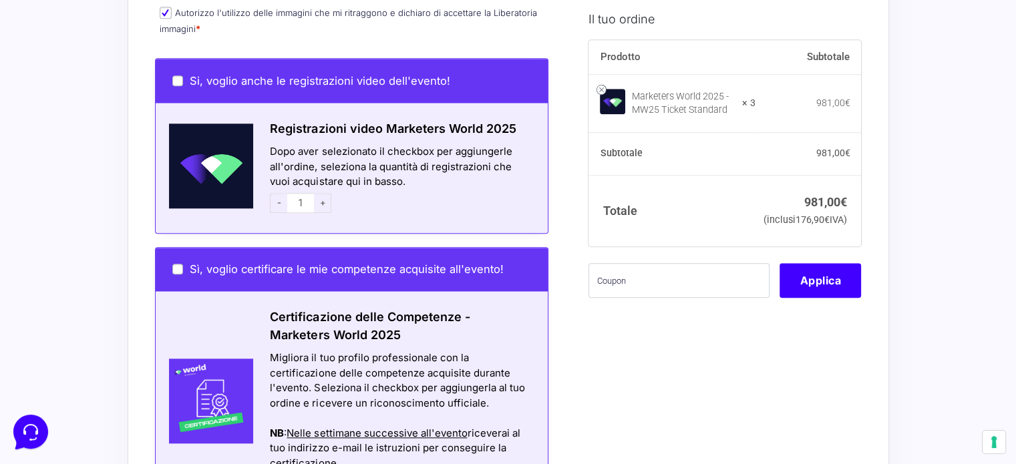
click at [321, 193] on span "+" at bounding box center [322, 203] width 17 height 20
click at [283, 193] on span "-" at bounding box center [278, 203] width 17 height 20
type input "1"
click at [283, 193] on span "-" at bounding box center [278, 203] width 17 height 20
click at [176, 75] on input "Si, voglio anche le registrazioni video dell'evento!" at bounding box center [177, 80] width 11 height 11
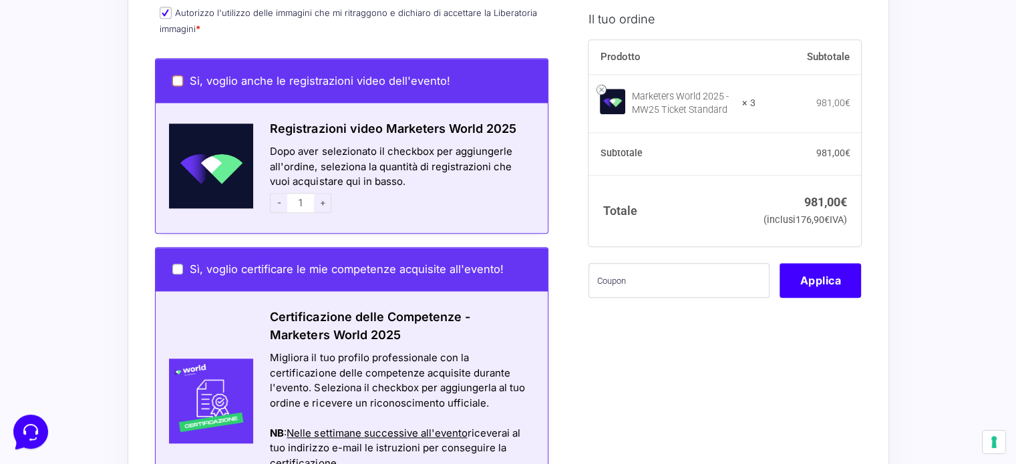
checkbox input "true"
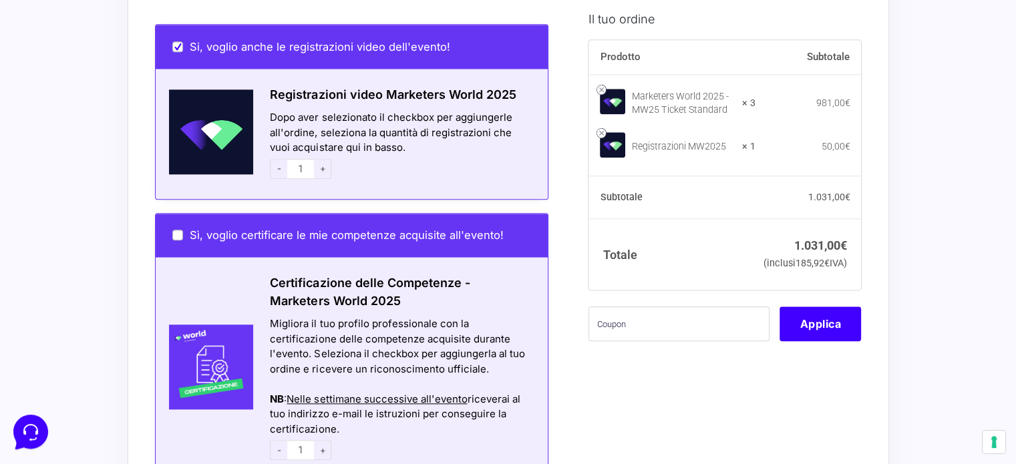
scroll to position [1403, 0]
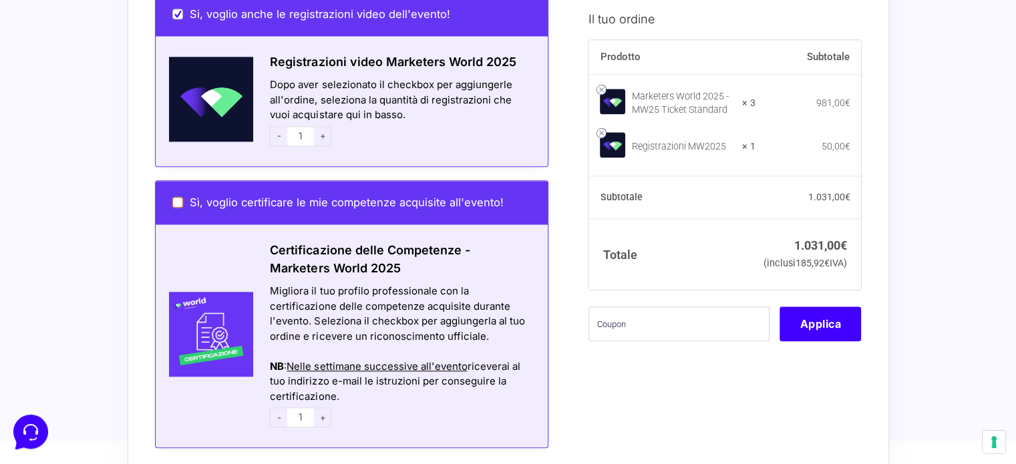
click at [173, 197] on input "Sì, voglio certificare le mie competenze acquisite all'evento!" at bounding box center [177, 202] width 11 height 11
checkbox input "true"
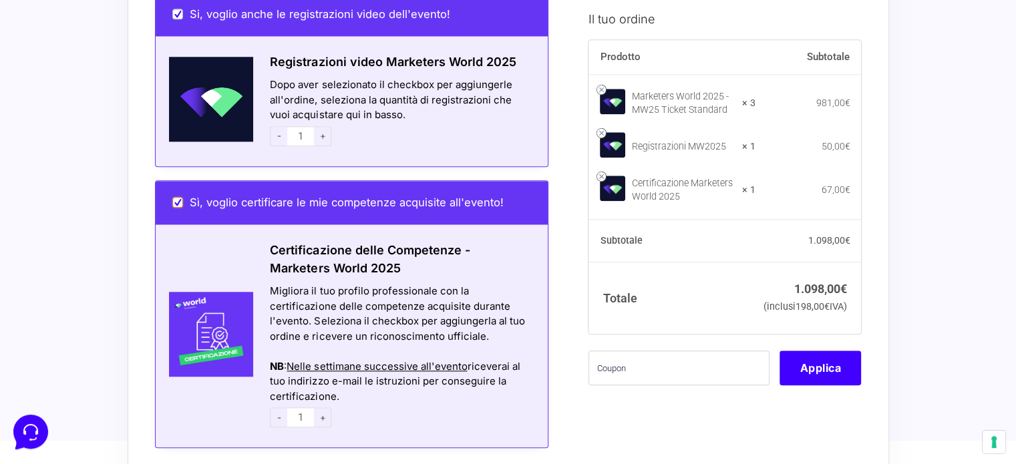
click at [173, 197] on input "Sì, voglio certificare le mie competenze acquisite all'evento!" at bounding box center [177, 202] width 11 height 11
checkbox input "false"
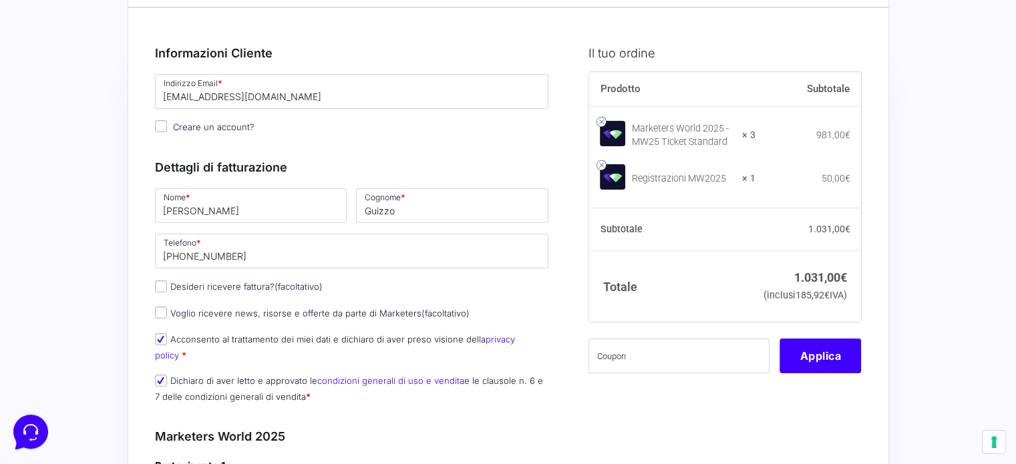
scroll to position [0, 0]
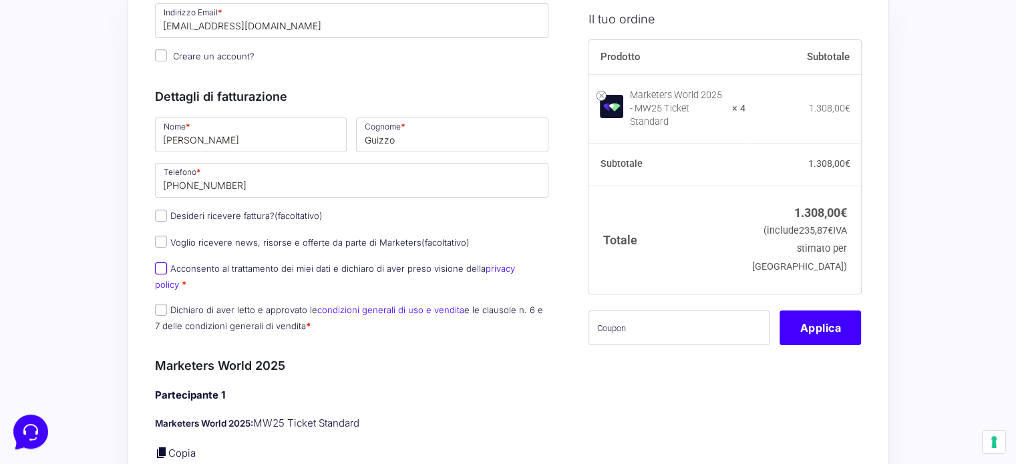
click at [165, 269] on input "Acconsento al trattamento dei miei dati e dichiaro di aver preso visione della …" at bounding box center [161, 269] width 12 height 12
checkbox input "true"
click at [162, 304] on input "Dichiaro di aver letto e approvato le condizioni generali di uso e vendita e le…" at bounding box center [161, 310] width 12 height 12
checkbox input "true"
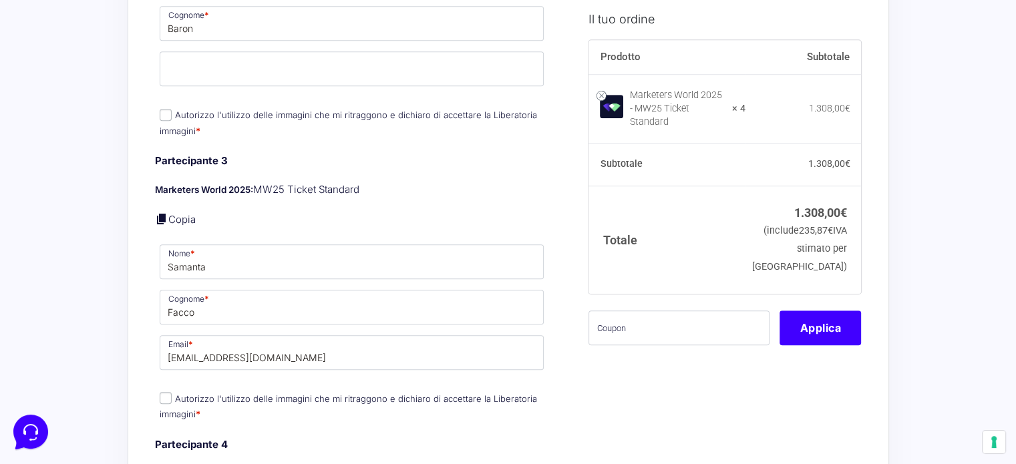
scroll to position [1002, 0]
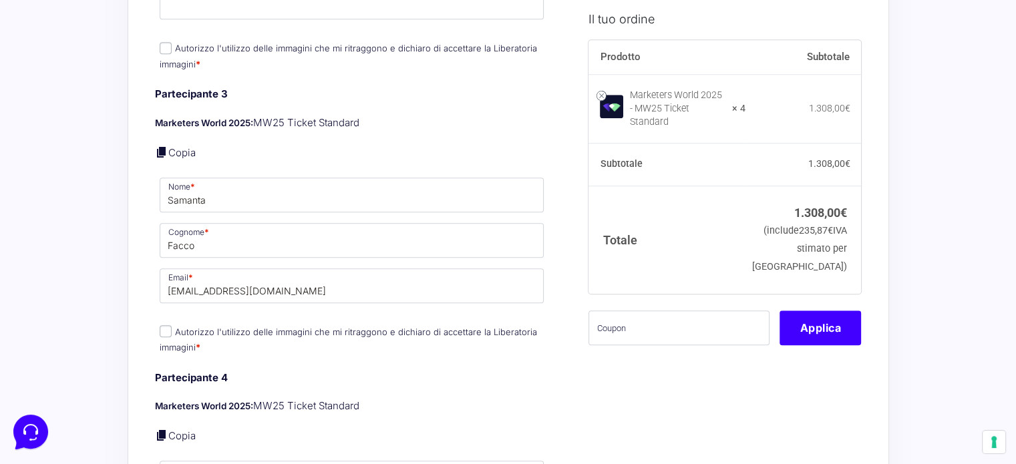
click at [167, 325] on input "Autorizzo l'utilizzo delle immagini che mi ritraggono e dichiaro di accettare l…" at bounding box center [166, 331] width 12 height 12
checkbox input "true"
click at [166, 42] on input "Autorizzo l'utilizzo delle immagini che mi ritraggono e dichiaro di accettare l…" at bounding box center [166, 48] width 12 height 12
checkbox input "true"
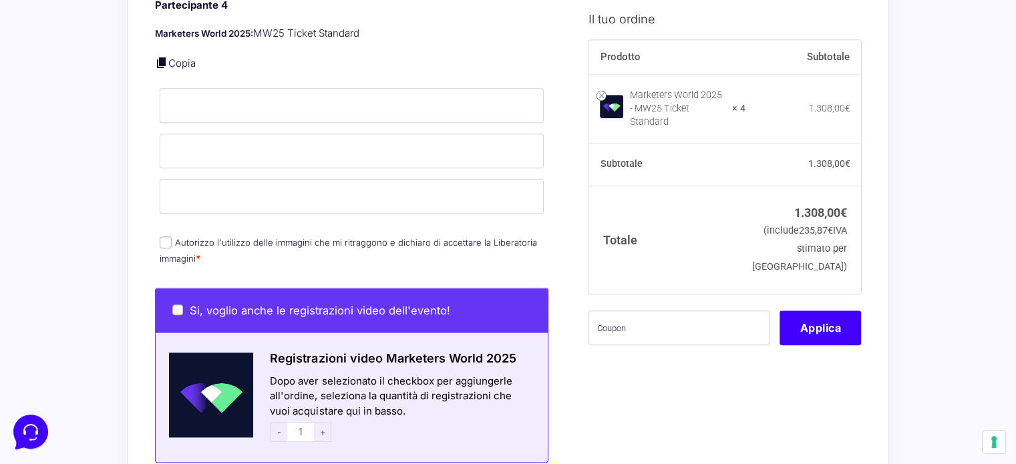
scroll to position [1403, 0]
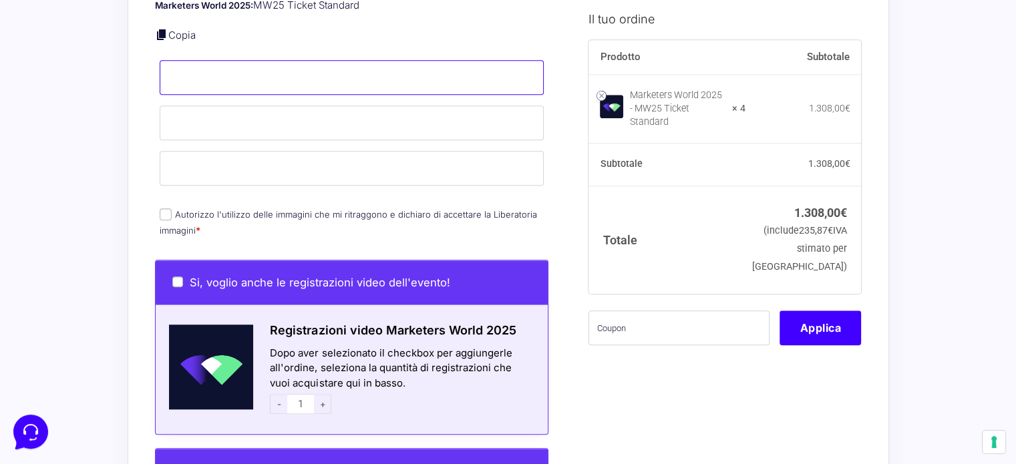
click at [233, 60] on input "Nome *" at bounding box center [352, 77] width 385 height 35
type input "Zanon"
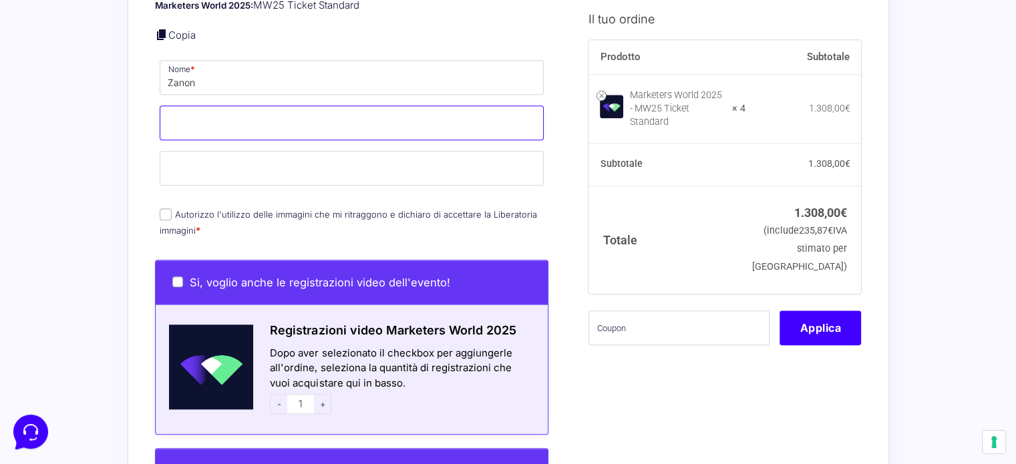
type input "Flavio"
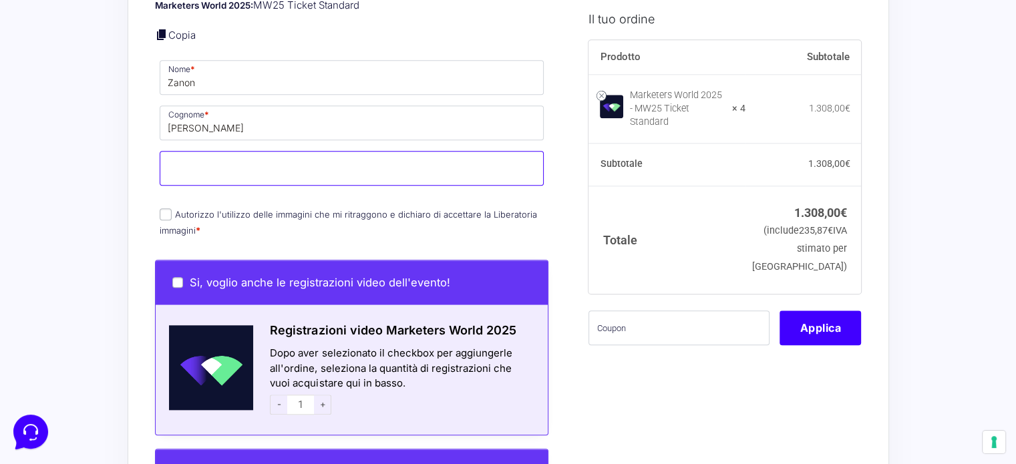
click at [222, 152] on input "Email *" at bounding box center [352, 168] width 385 height 35
type input "zann.fla@gmail.com"
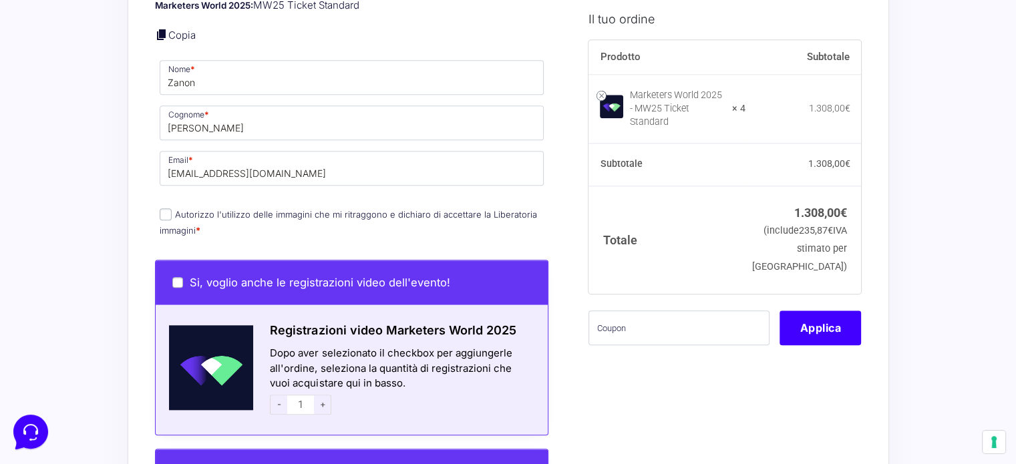
click at [170, 208] on input "Autorizzo l'utilizzo delle immagini che mi ritraggono e dichiaro di accettare l…" at bounding box center [166, 214] width 12 height 12
checkbox input "true"
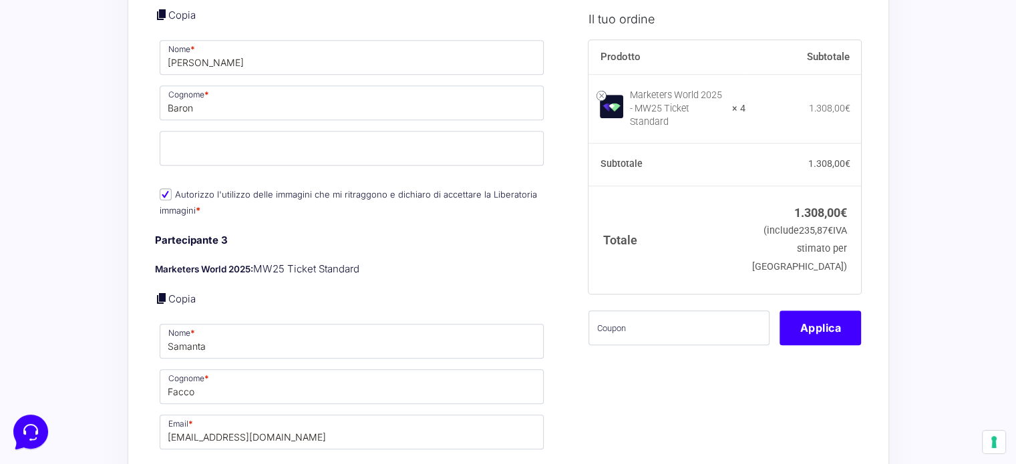
scroll to position [802, 0]
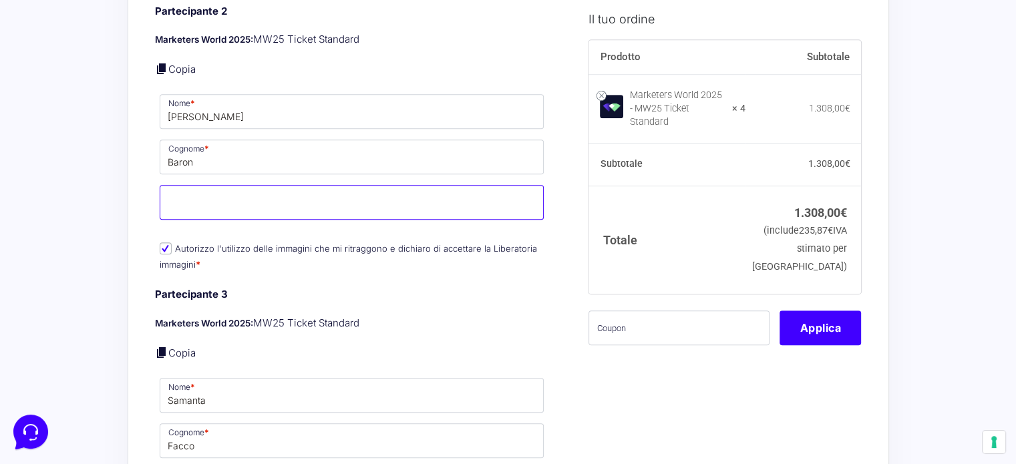
click at [232, 185] on input "Email *" at bounding box center [352, 202] width 385 height 35
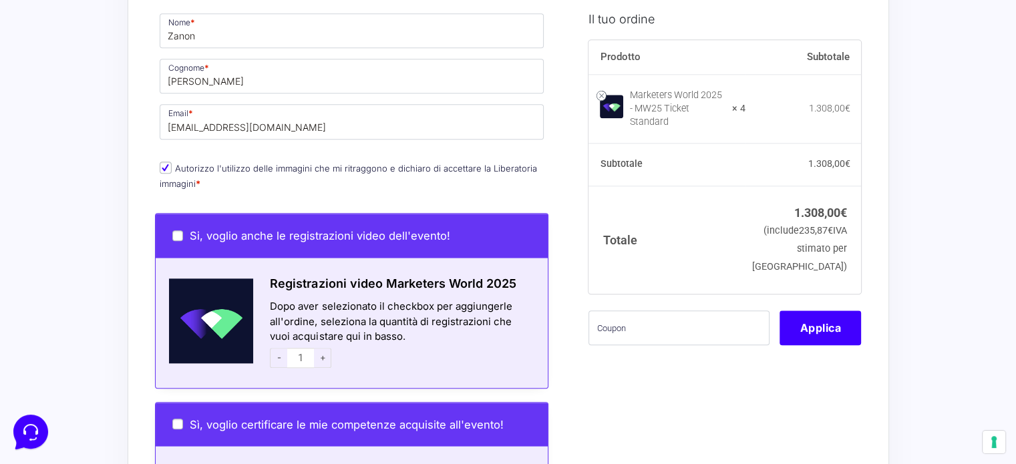
scroll to position [1470, 0]
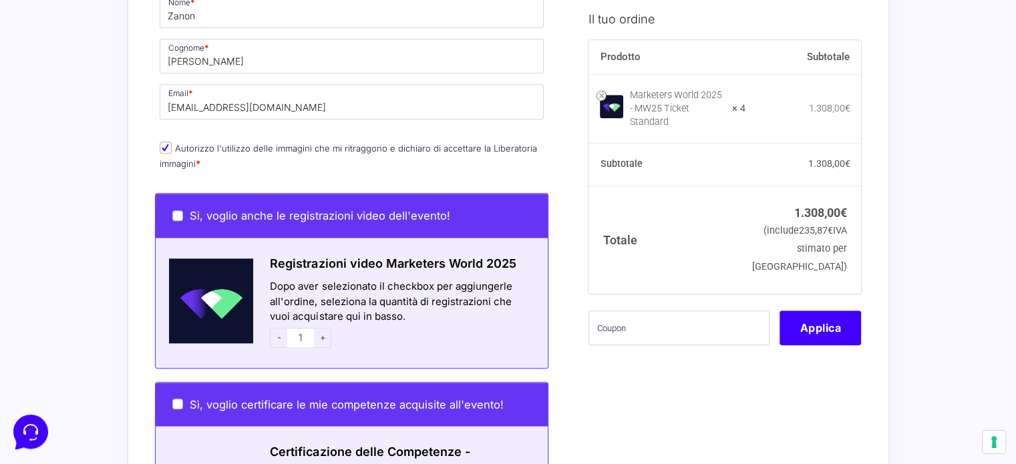
type input "leobaron19999@gmail.com"
click at [172, 210] on input "Si, voglio anche le registrazioni video dell'evento!" at bounding box center [177, 215] width 11 height 11
checkbox input "true"
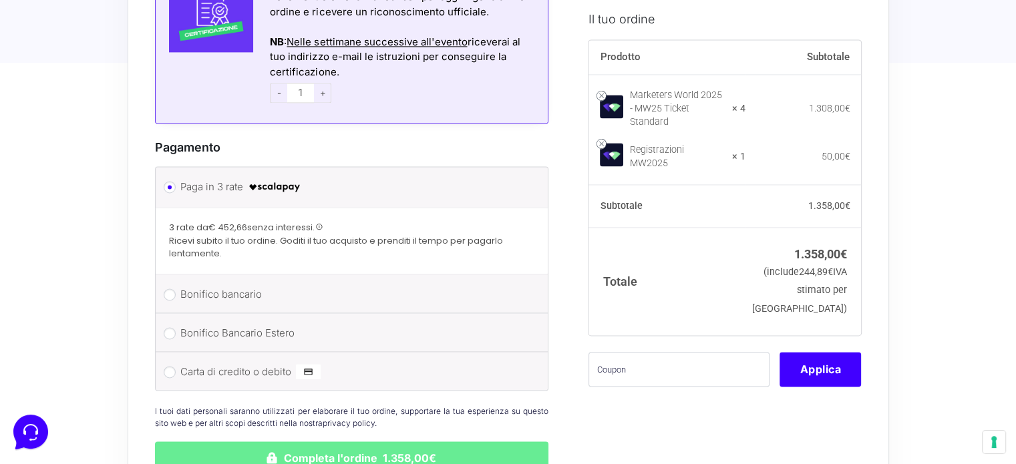
scroll to position [2004, 0]
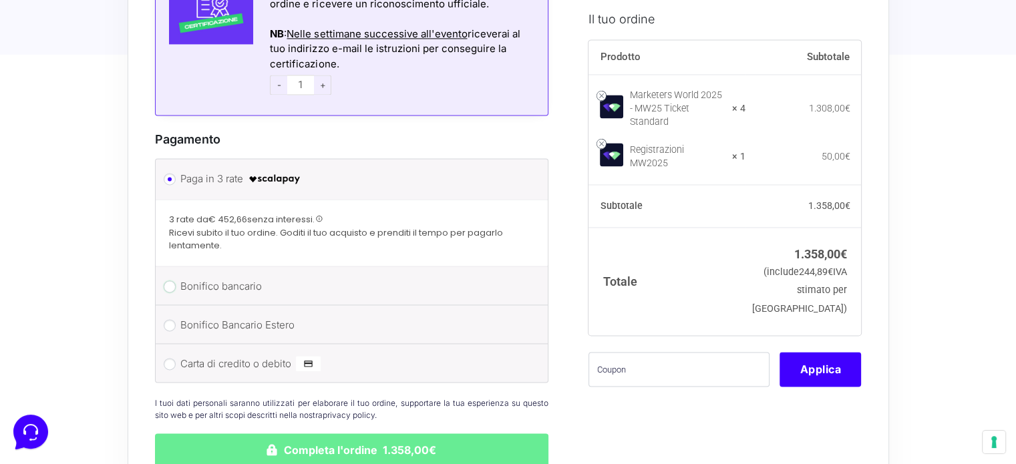
click at [166, 281] on input "Bonifico bancario" at bounding box center [170, 287] width 12 height 12
radio input "true"
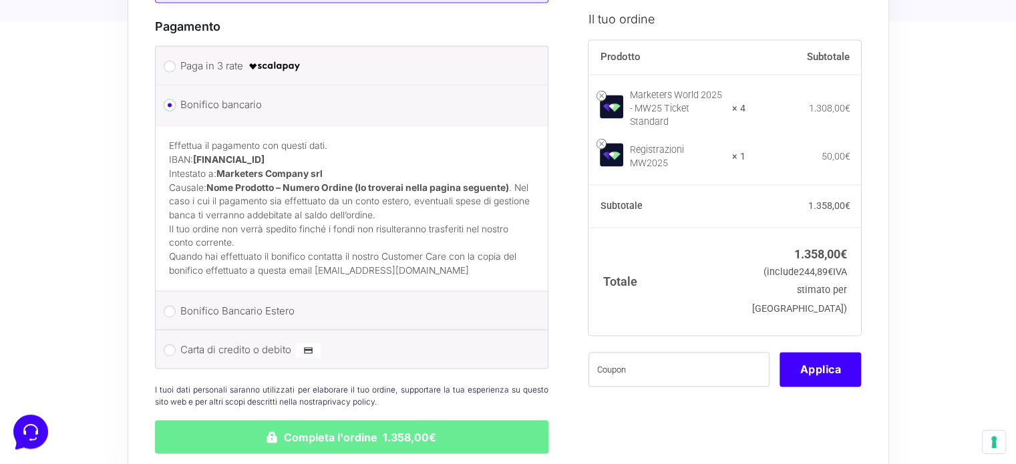
scroll to position [2271, 0]
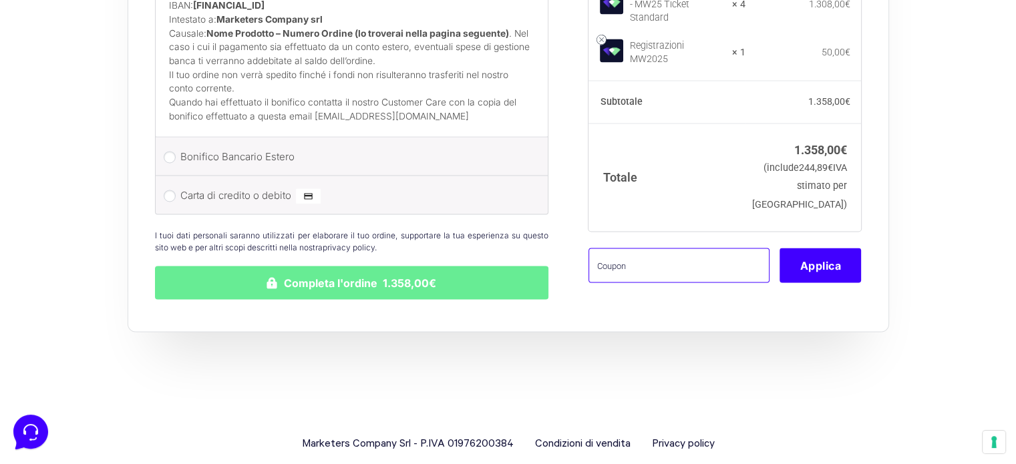
click at [633, 248] on input "text" at bounding box center [679, 265] width 181 height 35
type input "PROMW25"
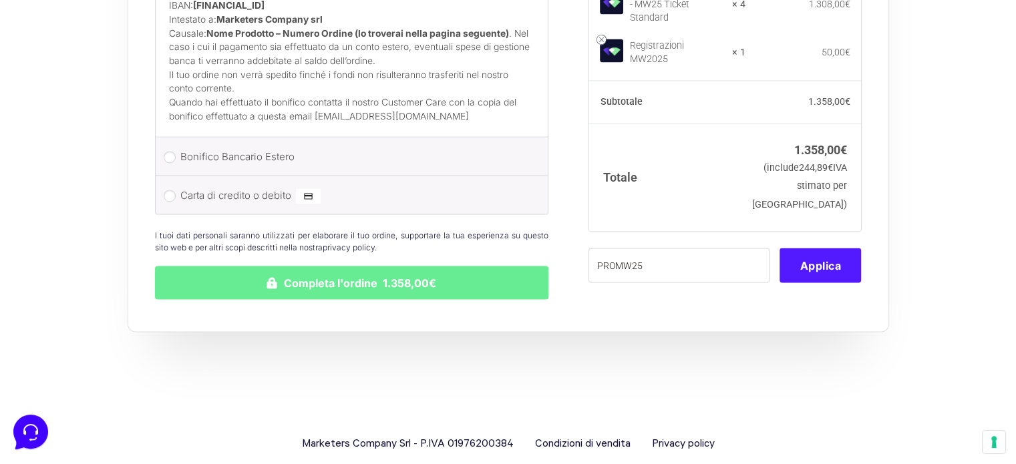
click at [795, 251] on button "Applica" at bounding box center [820, 265] width 81 height 35
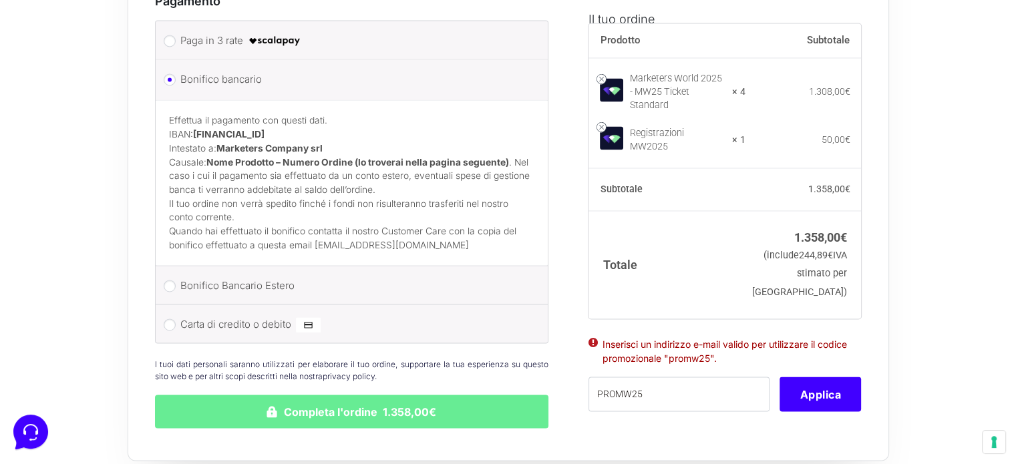
scroll to position [2138, 0]
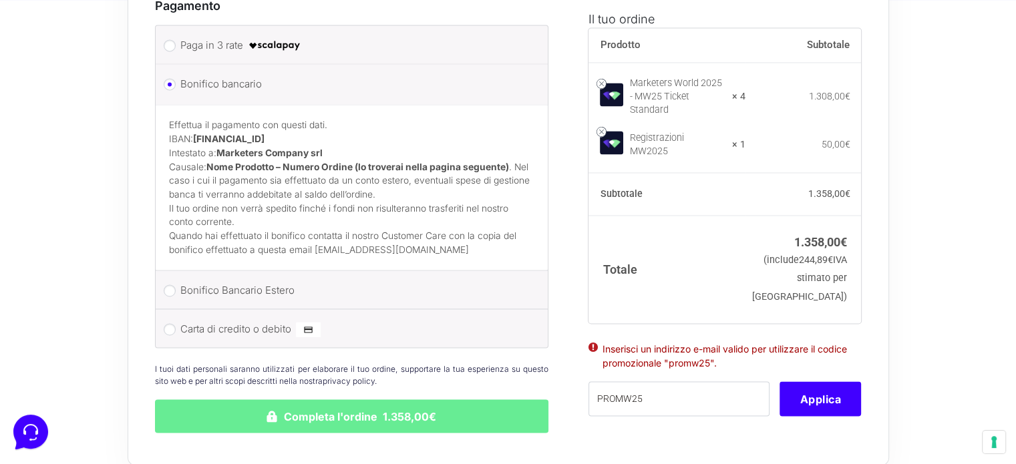
click at [595, 340] on ul "Inserisci un indirizzo e-mail valido per utilizzare il codice promozionale "pro…" at bounding box center [725, 360] width 273 height 41
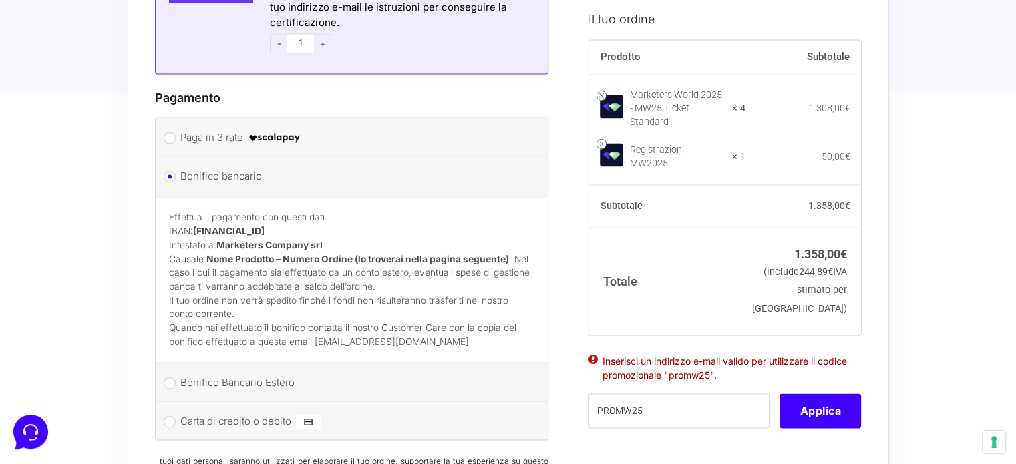
scroll to position [2004, 0]
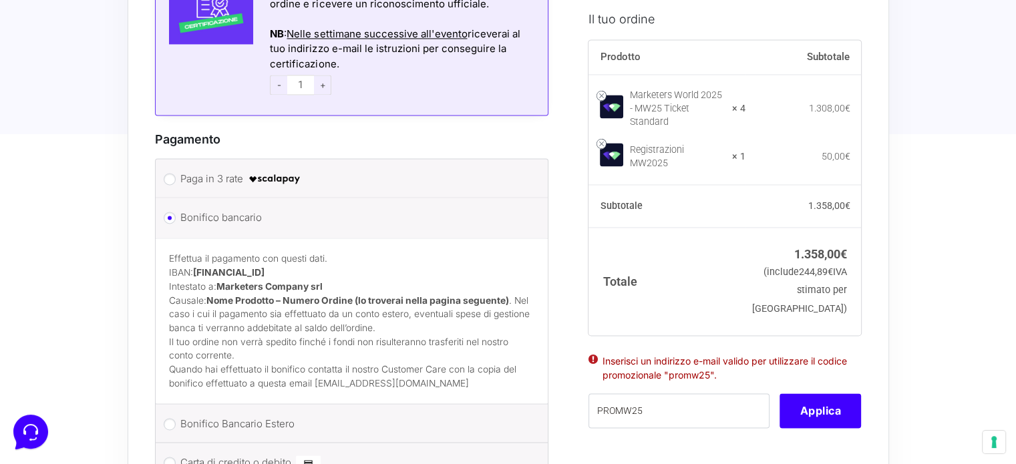
click at [634, 382] on li "Inserisci un indirizzo e-mail valido per utilizzare il codice promozionale "pro…" at bounding box center [725, 368] width 244 height 28
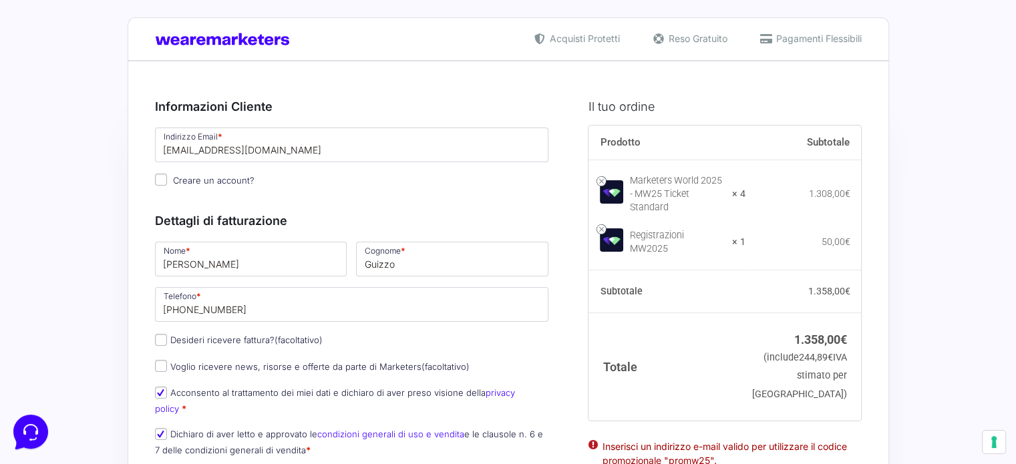
scroll to position [0, 0]
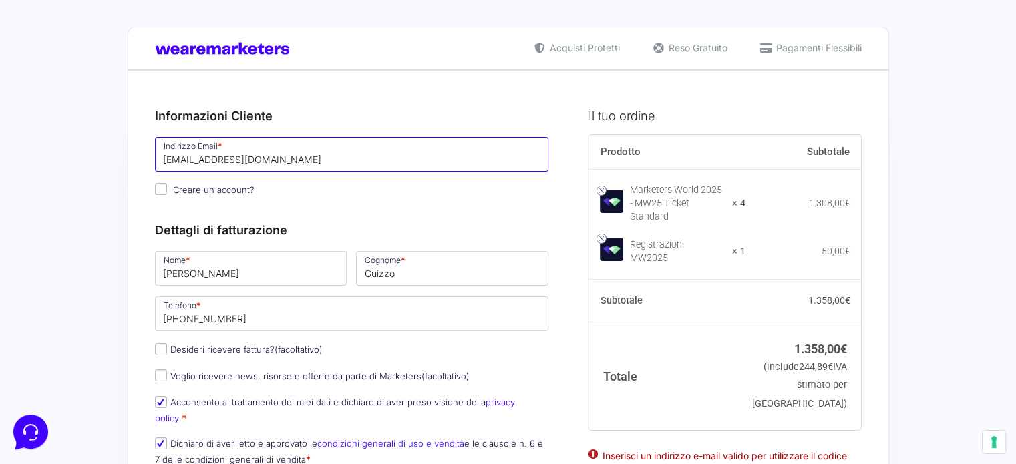
drag, startPoint x: 283, startPoint y: 160, endPoint x: 111, endPoint y: 160, distance: 172.3
click at [430, 216] on div "Dettagli di fatturazione Nome * Arianna Cognome * Guizzo Telefono * +3936639376…" at bounding box center [352, 340] width 394 height 269
drag, startPoint x: 290, startPoint y: 161, endPoint x: 117, endPoint y: 160, distance: 173.0
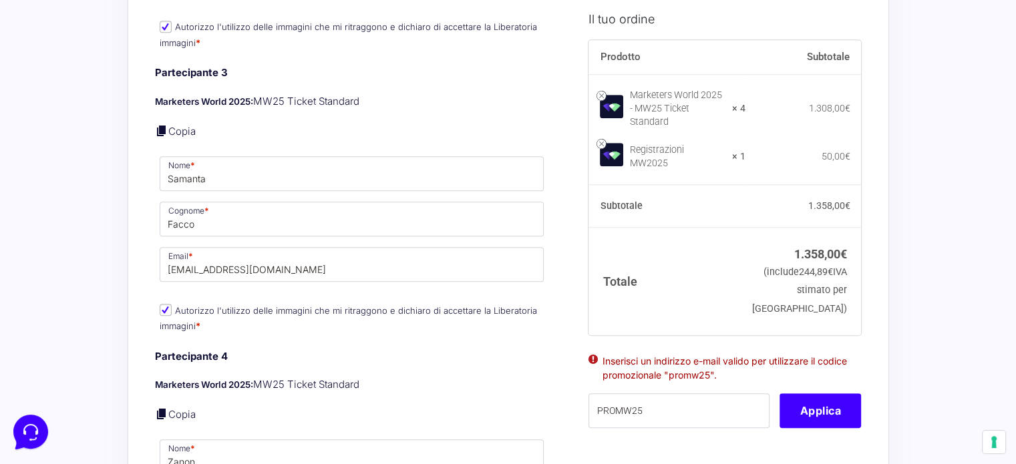
scroll to position [1069, 0]
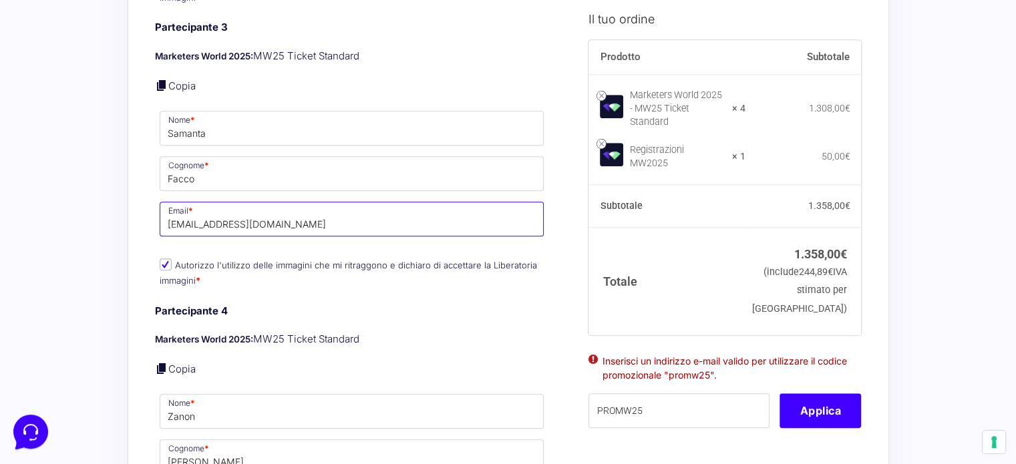
drag, startPoint x: 315, startPoint y: 211, endPoint x: 120, endPoint y: 194, distance: 195.1
click at [120, 194] on div "Acquisti Protetti Reso Gratuito Pagamenti Flessibili Riepilogo Ordine 1.358,00 …" at bounding box center [508, 267] width 1016 height 2673
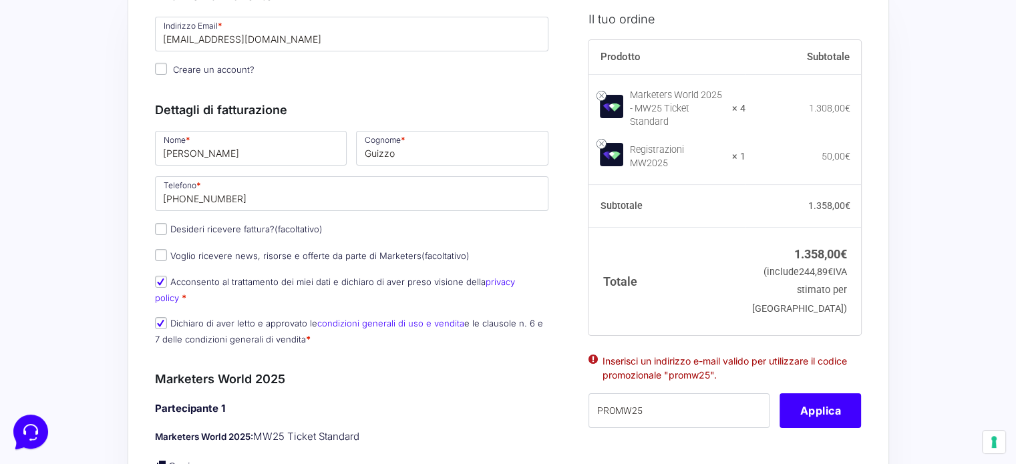
scroll to position [0, 0]
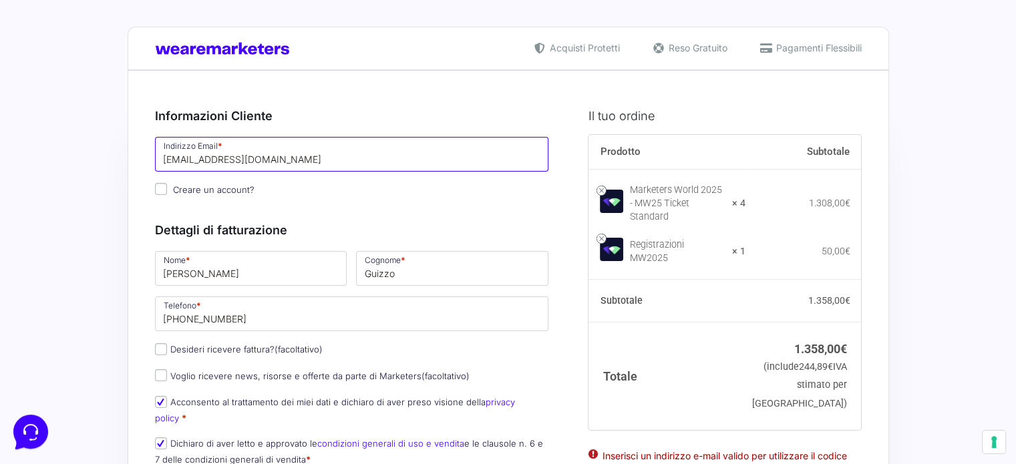
drag, startPoint x: 274, startPoint y: 162, endPoint x: 160, endPoint y: 150, distance: 114.8
click at [160, 150] on input "guizarianna@gmail.com" at bounding box center [352, 154] width 394 height 35
paste input "facco.samanta2000"
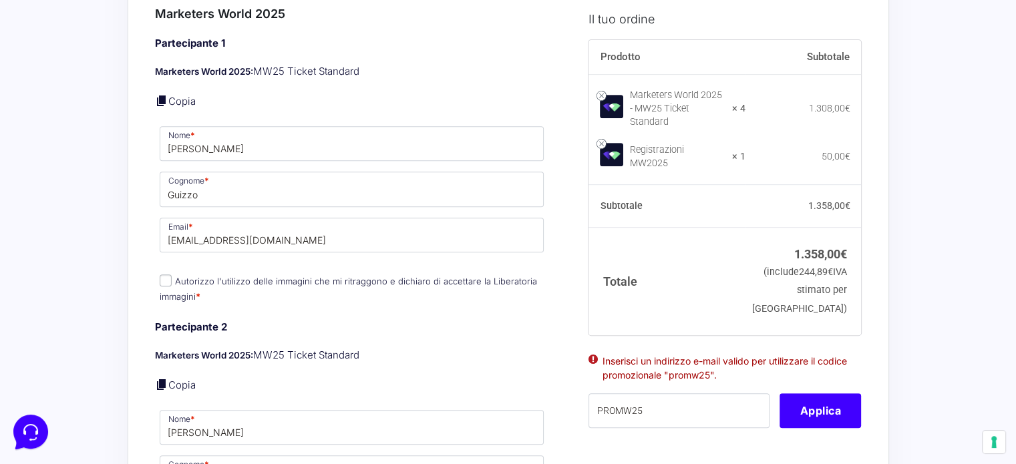
scroll to position [561, 0]
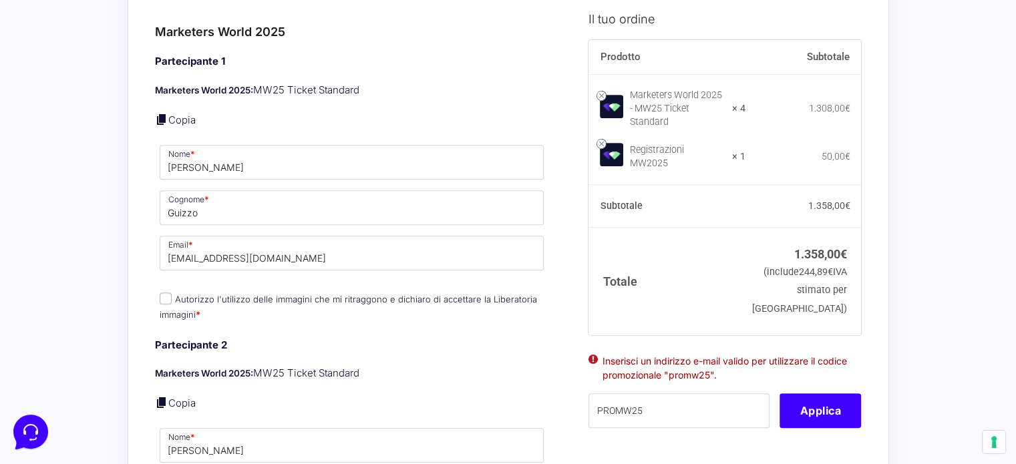
type input "[EMAIL_ADDRESS][DOMAIN_NAME]"
click at [647, 428] on input "PROMW25" at bounding box center [679, 410] width 181 height 35
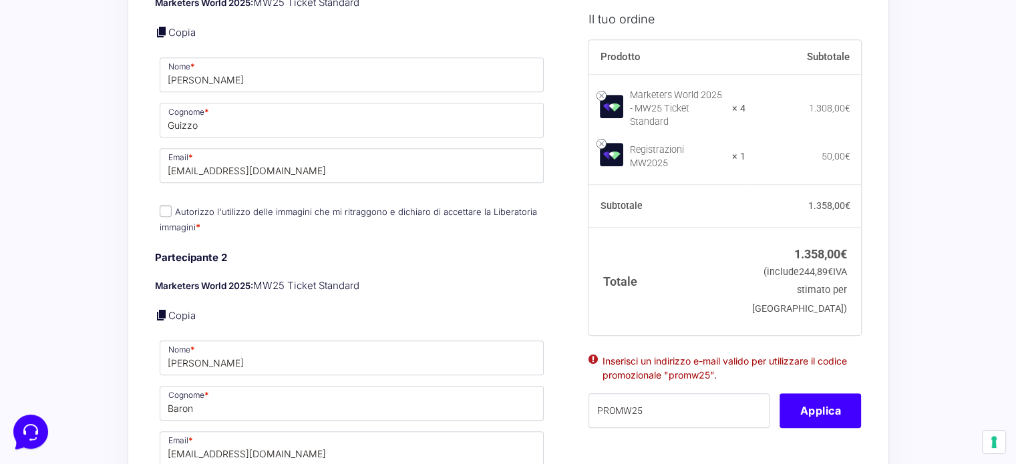
scroll to position [668, 0]
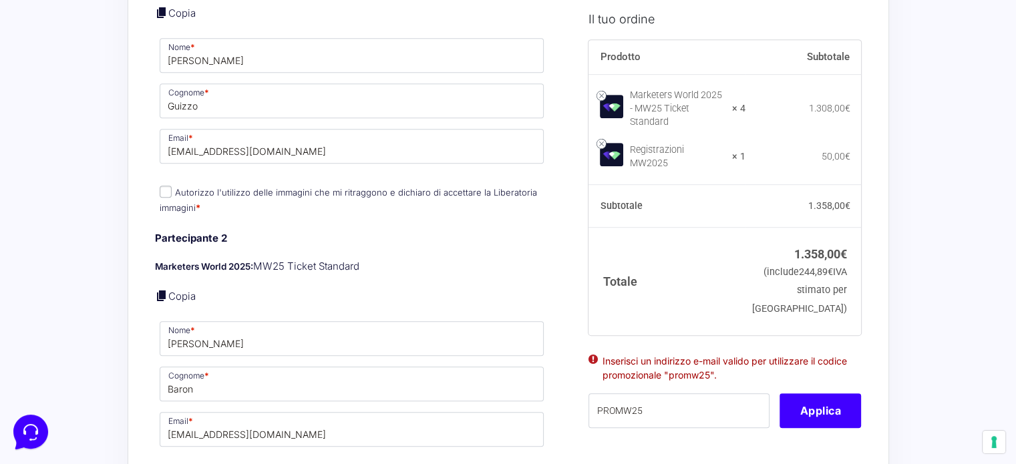
click at [171, 186] on input "Autorizzo l'utilizzo delle immagini che mi ritraggono e dichiaro di accettare l…" at bounding box center [166, 192] width 12 height 12
checkbox input "true"
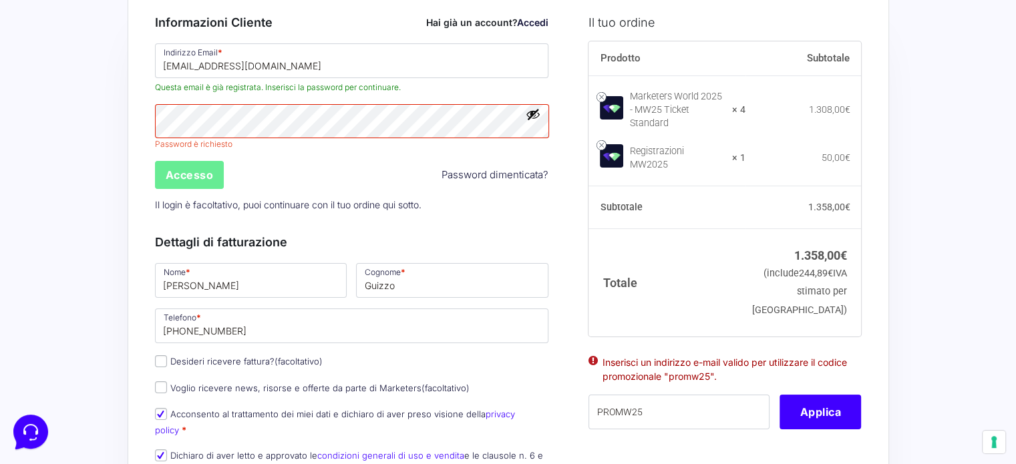
scroll to position [79, 0]
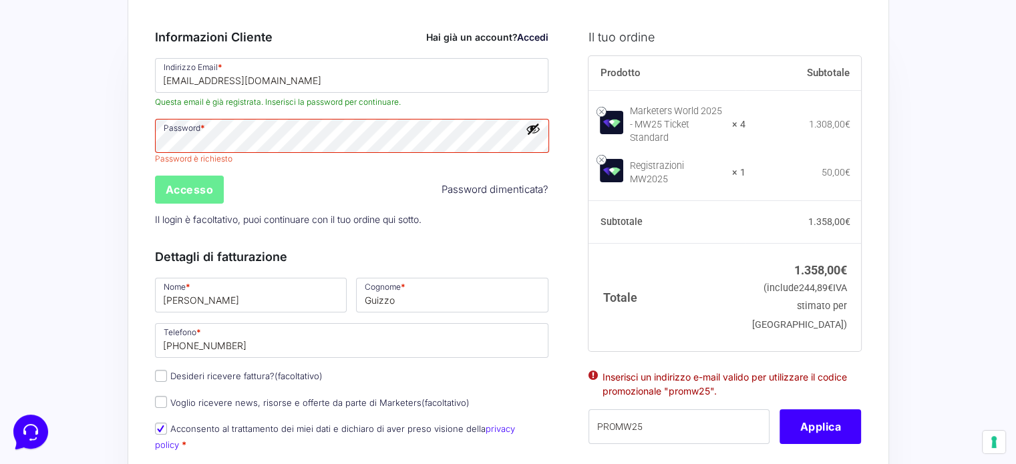
click at [535, 134] on button "Mostra password" at bounding box center [533, 129] width 15 height 15
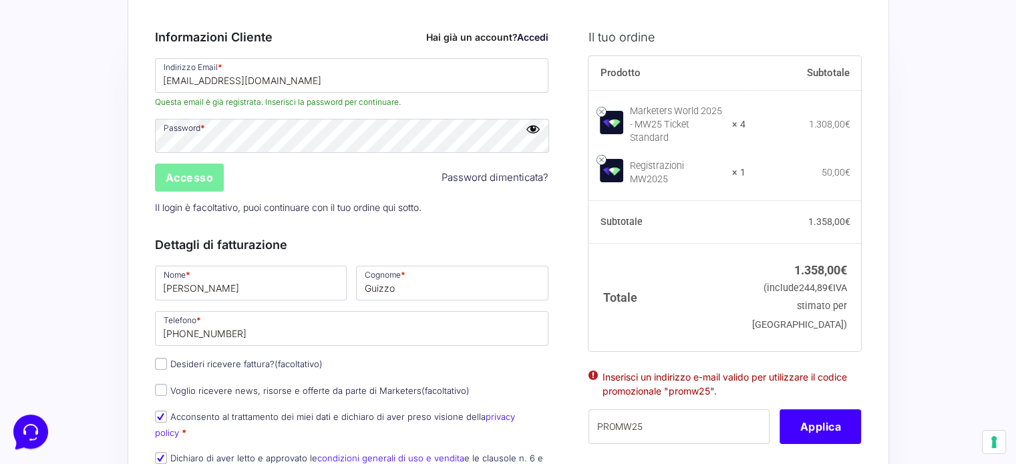
click at [187, 168] on input "Accesso" at bounding box center [189, 178] width 69 height 28
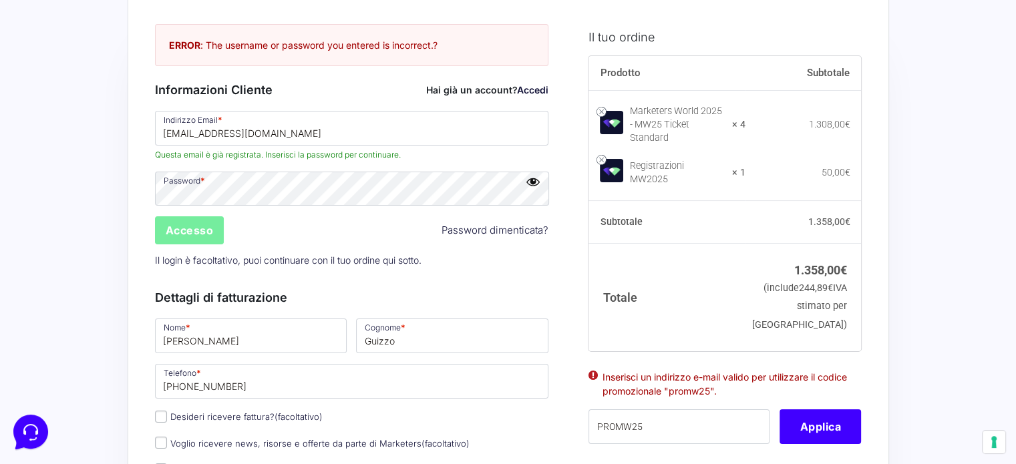
click at [194, 226] on input "Accesso" at bounding box center [189, 230] width 69 height 28
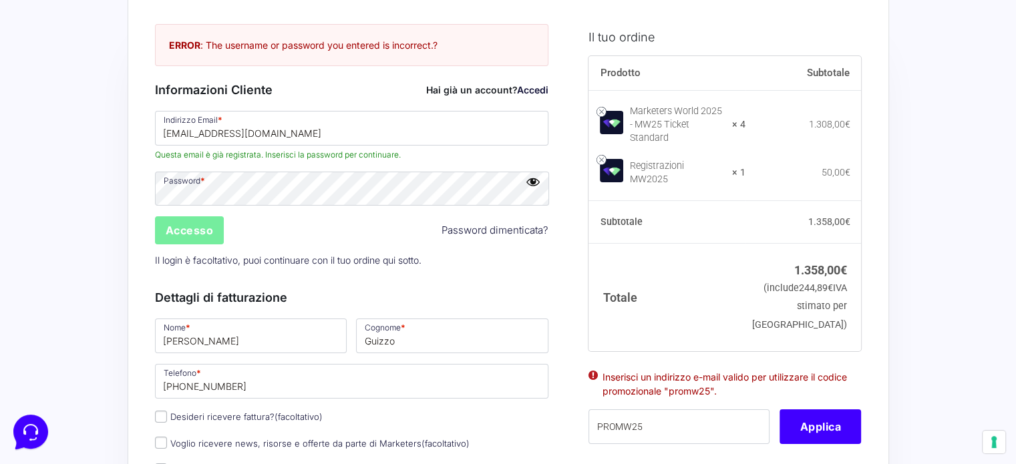
click at [168, 227] on input "Accesso" at bounding box center [189, 230] width 69 height 28
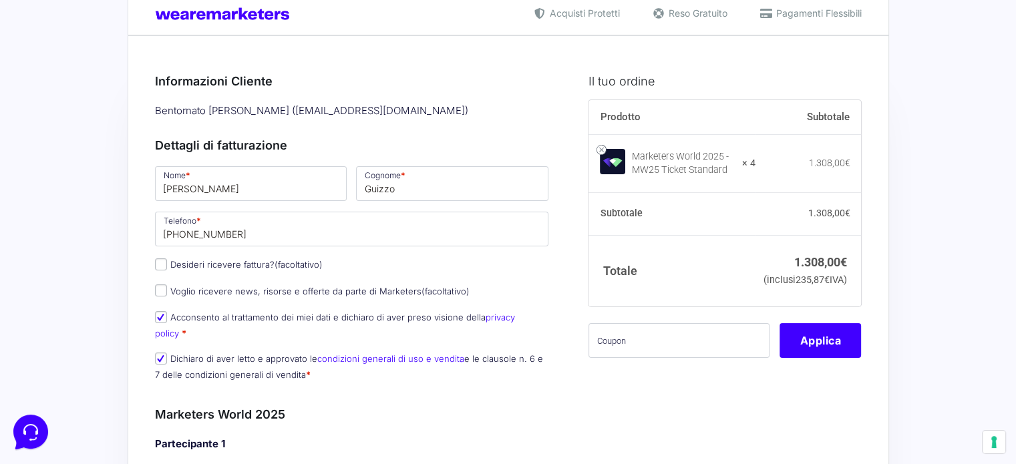
scroll to position [12, 0]
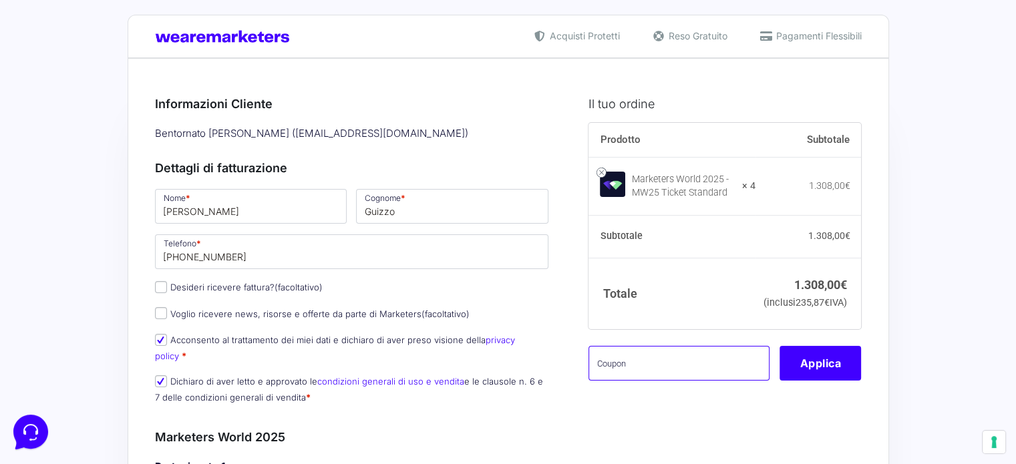
click at [701, 381] on input "text" at bounding box center [679, 363] width 181 height 35
type input "PROMW25"
click at [794, 381] on button "Applica" at bounding box center [820, 363] width 81 height 35
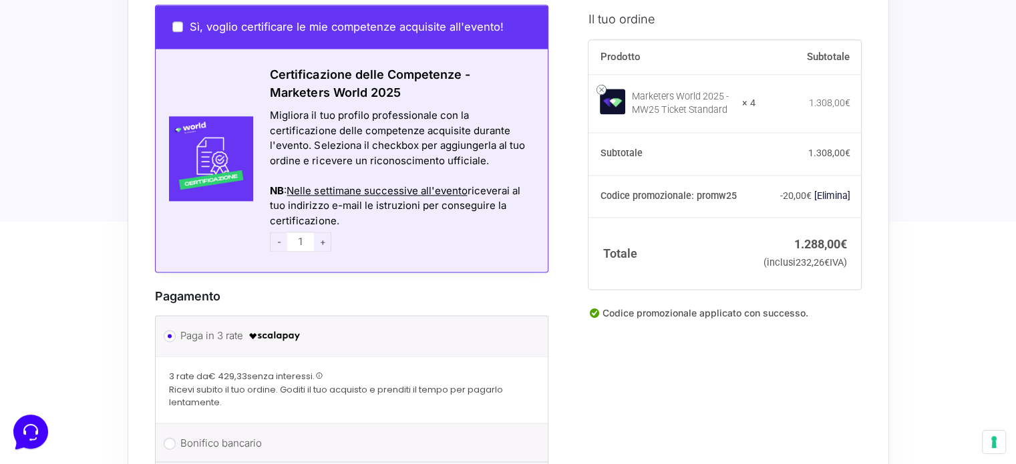
scroll to position [1949, 0]
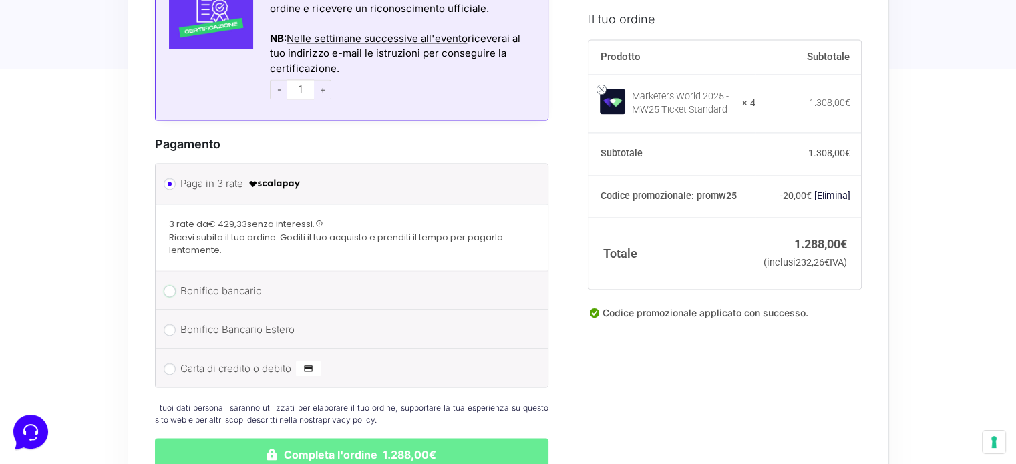
click at [172, 285] on input "Bonifico bancario" at bounding box center [170, 291] width 12 height 12
radio input "true"
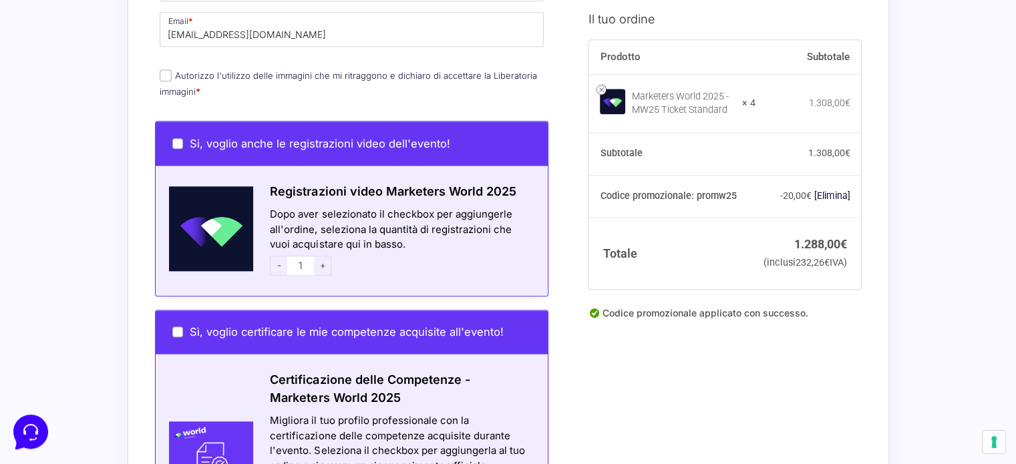
scroll to position [1548, 0]
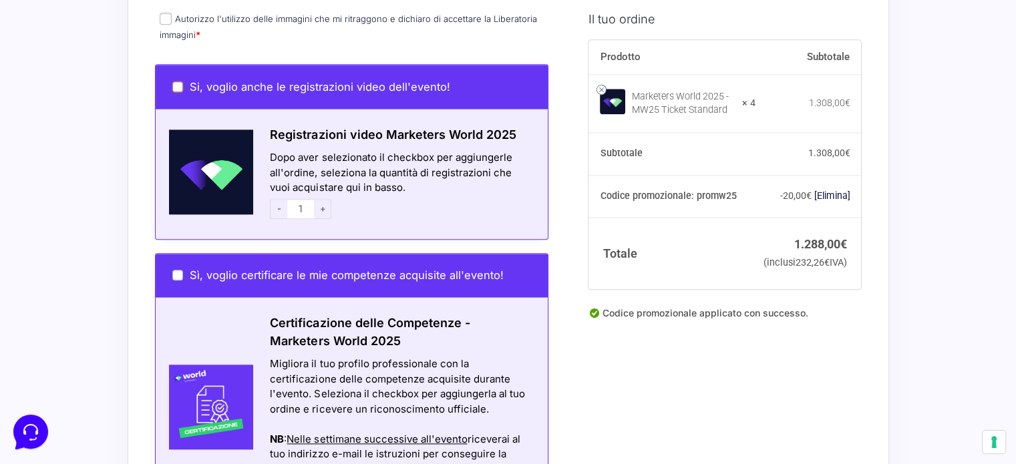
click at [180, 81] on input "Si, voglio anche le registrazioni video dell'evento!" at bounding box center [177, 86] width 11 height 11
checkbox input "true"
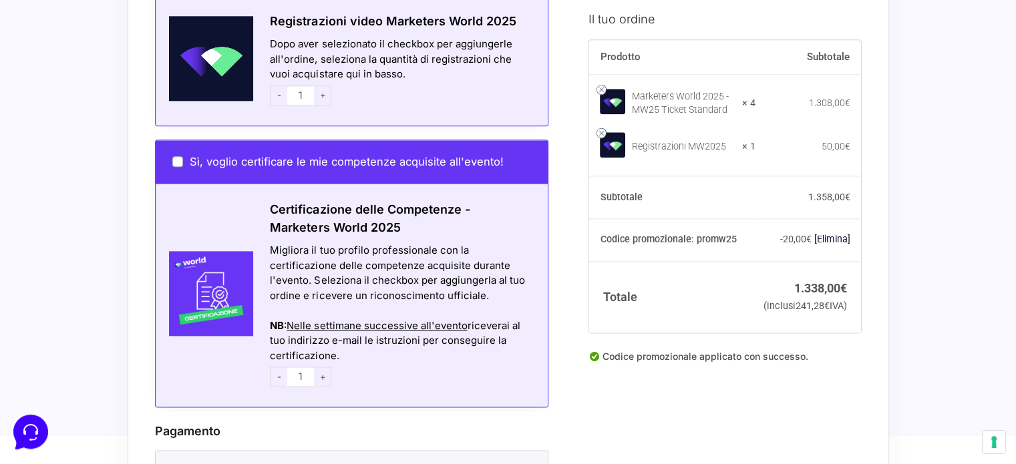
scroll to position [1682, 0]
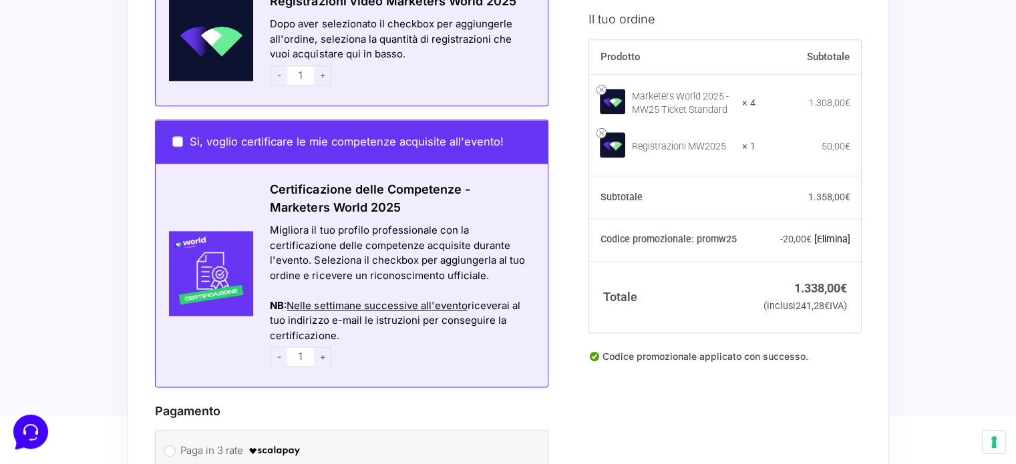
click at [437, 299] on span "Nelle settimane successive all'evento" at bounding box center [377, 305] width 180 height 13
click at [413, 299] on span "Nelle settimane successive all'evento" at bounding box center [377, 305] width 180 height 13
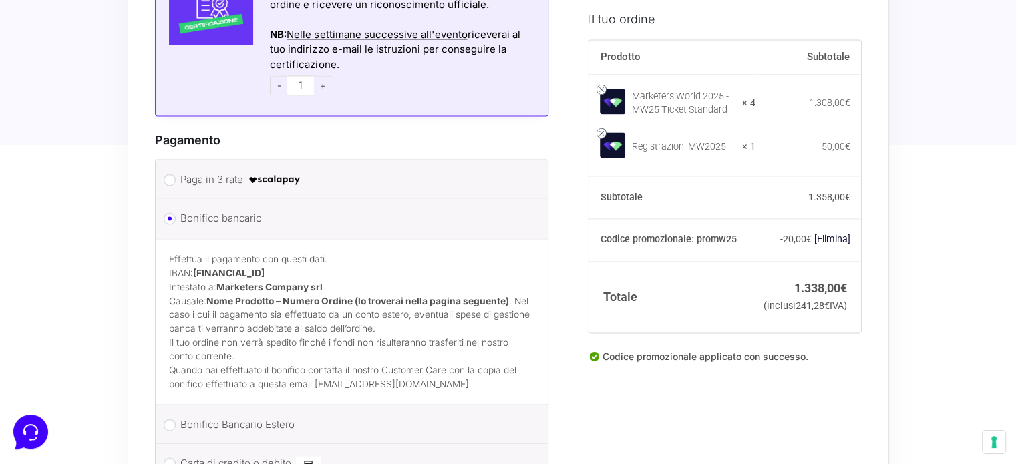
scroll to position [2016, 0]
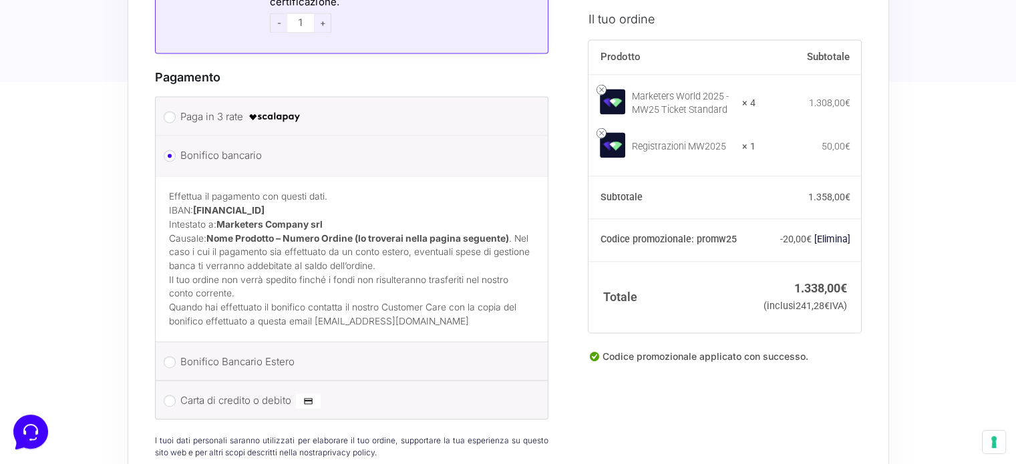
drag, startPoint x: 192, startPoint y: 188, endPoint x: 353, endPoint y: 192, distance: 161.0
click at [353, 192] on p "Effettua il pagamento con questi dati. IBAN: IT60T0200832650000104617588 Intest…" at bounding box center [352, 231] width 366 height 83
drag, startPoint x: 349, startPoint y: 189, endPoint x: 195, endPoint y: 190, distance: 153.6
click at [195, 205] on strong "IT60T0200832650000104617588" at bounding box center [228, 210] width 71 height 11
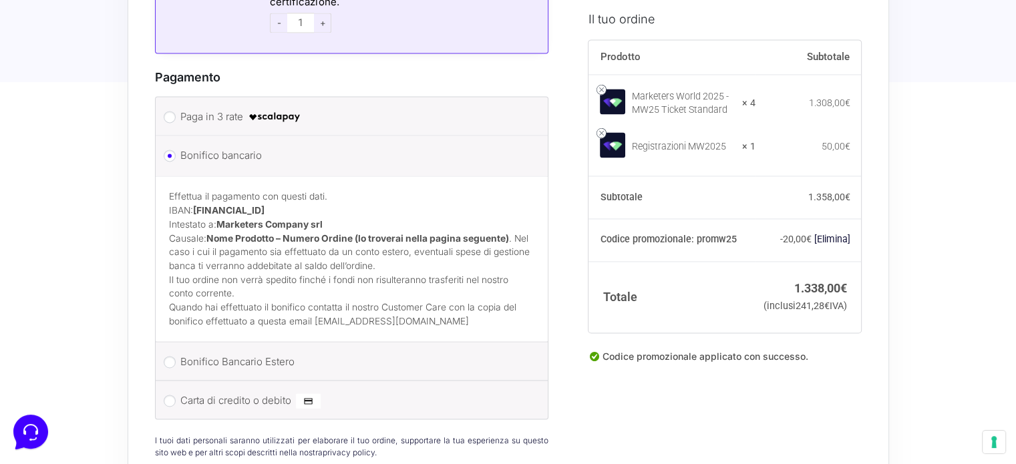
copy strong "IT60T0200832650000104617588"
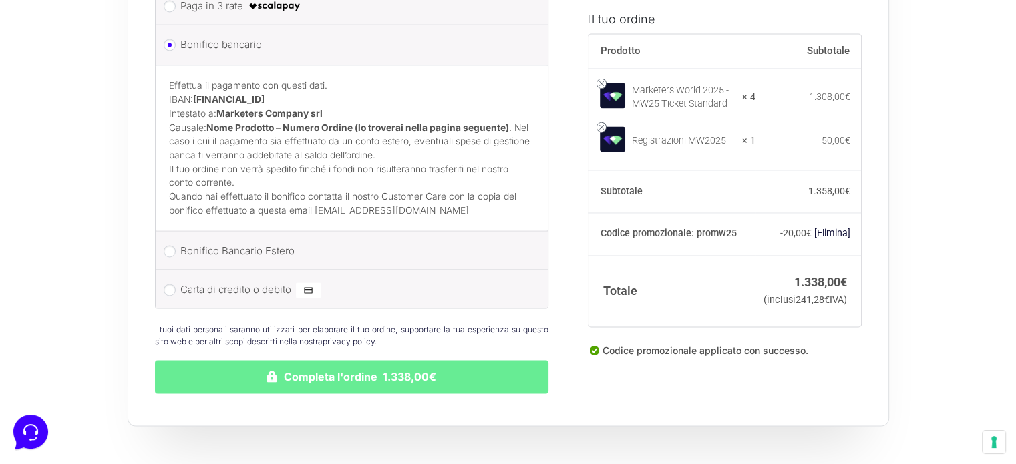
scroll to position [2150, 0]
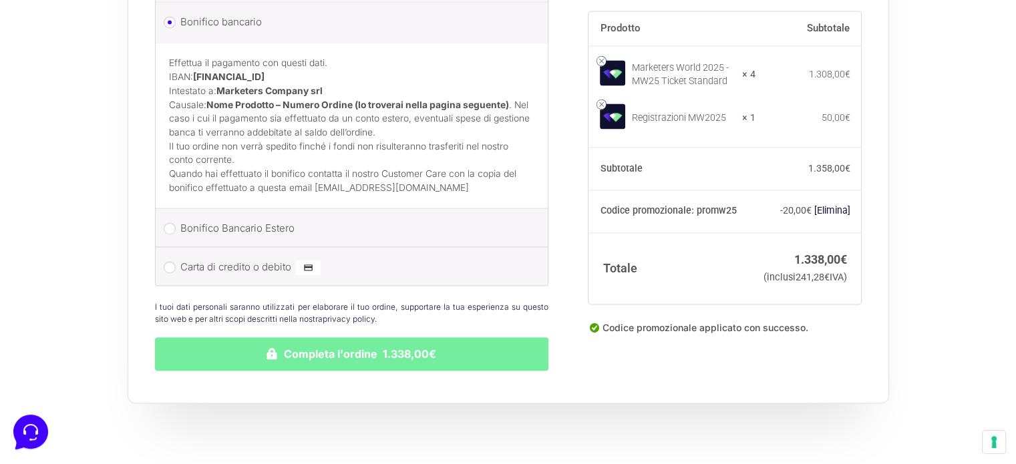
click at [411, 337] on button "Completa l'ordine 1.338,00€" at bounding box center [352, 353] width 394 height 33
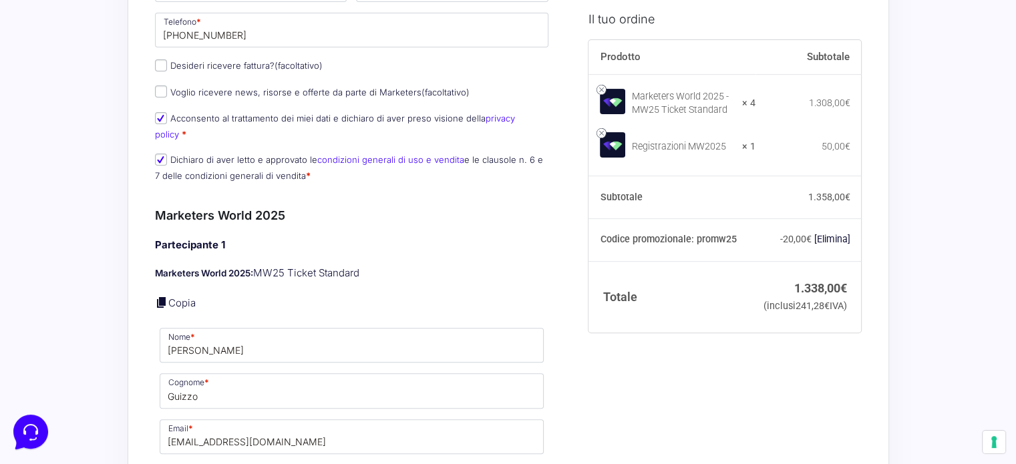
scroll to position [425, 0]
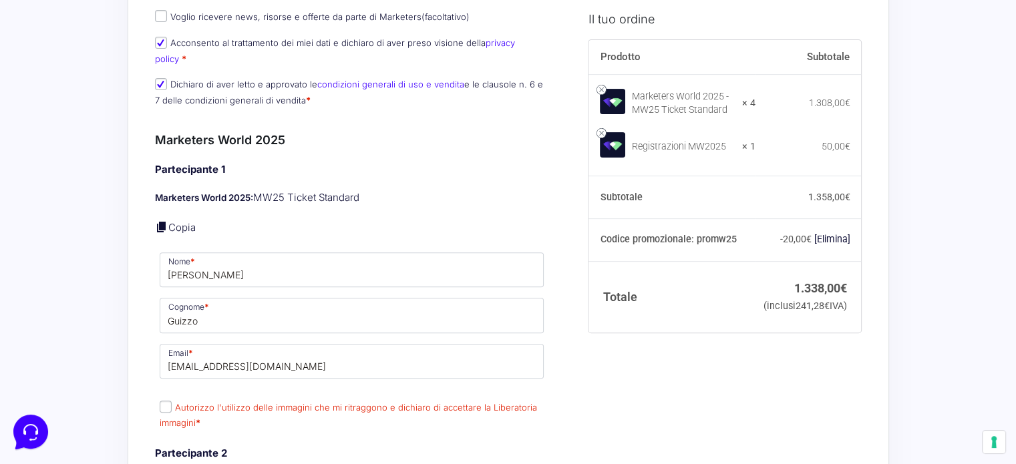
click at [162, 401] on input "Autorizzo l'utilizzo delle immagini che mi ritraggono e dichiaro di accettare l…" at bounding box center [166, 407] width 12 height 12
checkbox input "true"
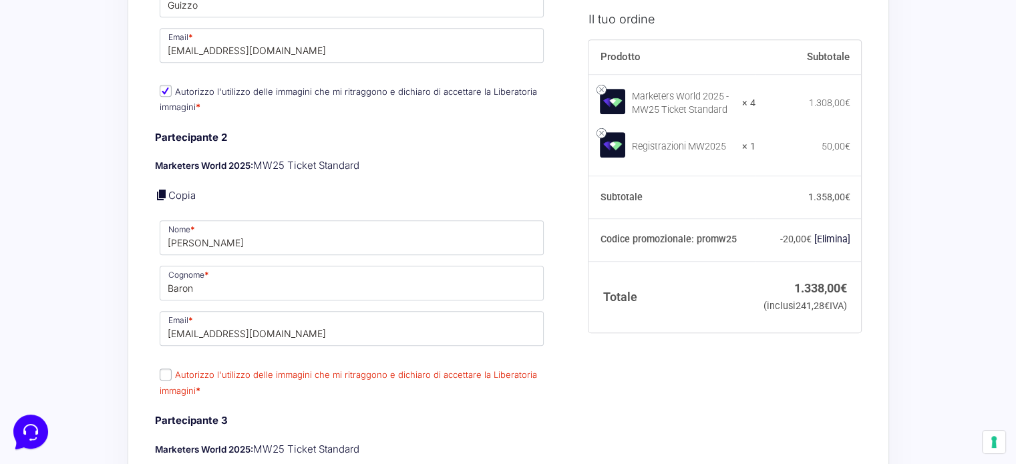
scroll to position [759, 0]
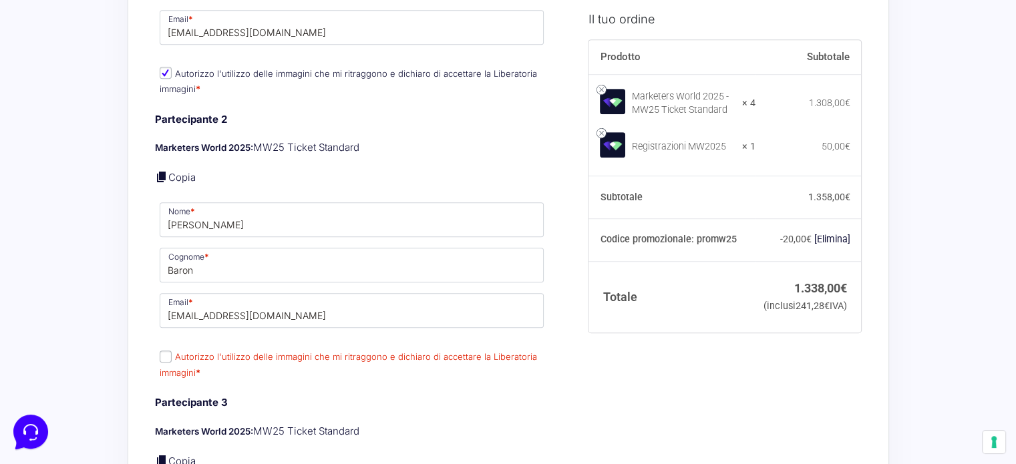
click at [168, 351] on input "Autorizzo l'utilizzo delle immagini che mi ritraggono e dichiaro di accettare l…" at bounding box center [166, 357] width 12 height 12
checkbox input "true"
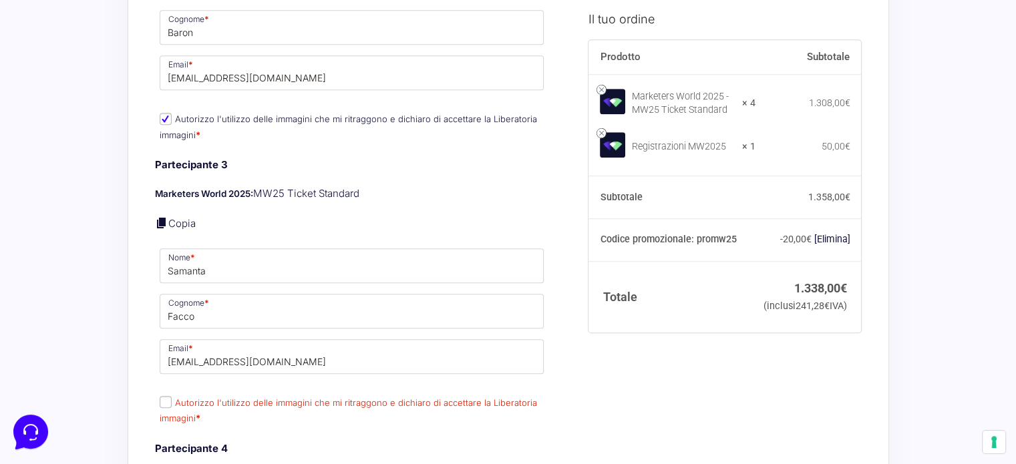
scroll to position [1026, 0]
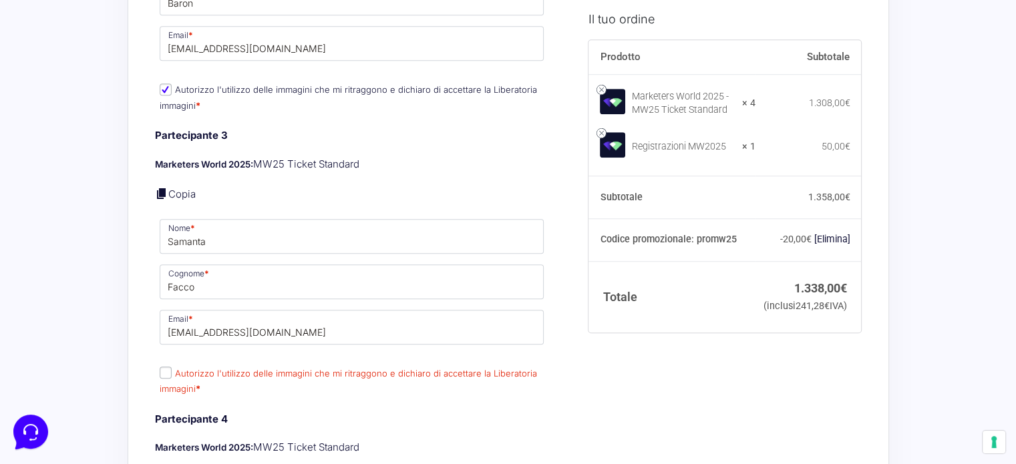
click at [166, 367] on input "Autorizzo l'utilizzo delle immagini che mi ritraggono e dichiaro di accettare l…" at bounding box center [166, 373] width 12 height 12
checkbox input "true"
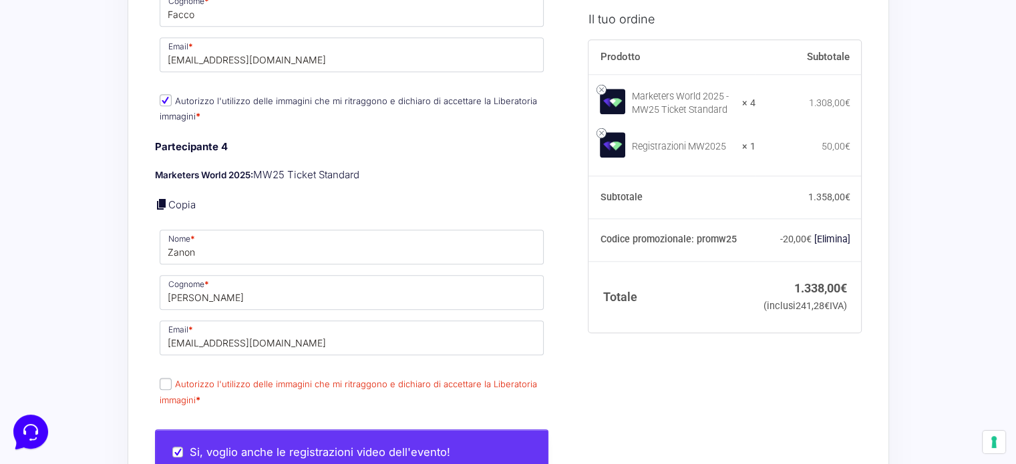
scroll to position [1360, 0]
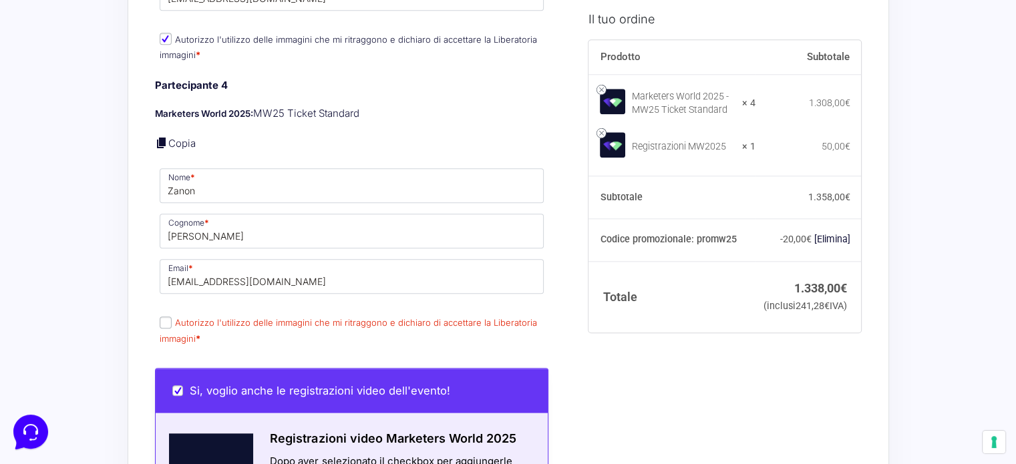
click at [165, 317] on input "Autorizzo l'utilizzo delle immagini che mi ritraggono e dichiaro di accettare l…" at bounding box center [166, 323] width 12 height 12
checkbox input "true"
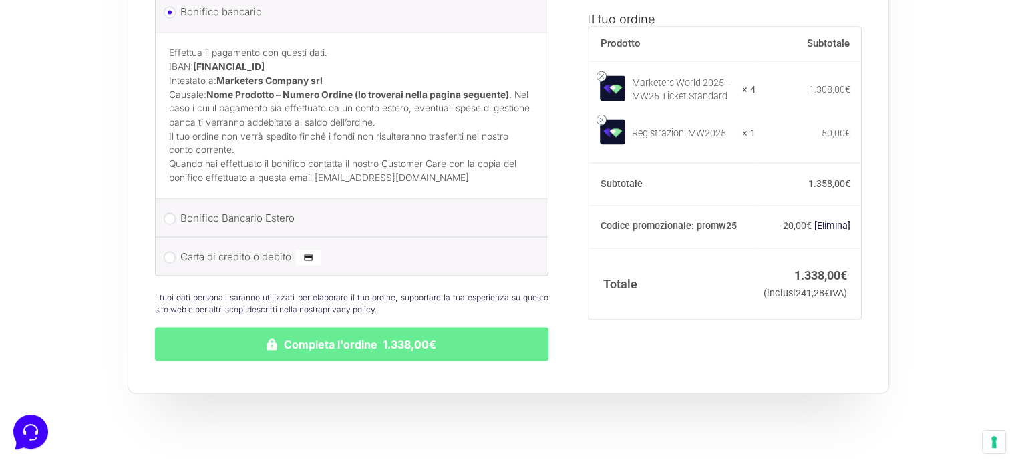
scroll to position [2295, 0]
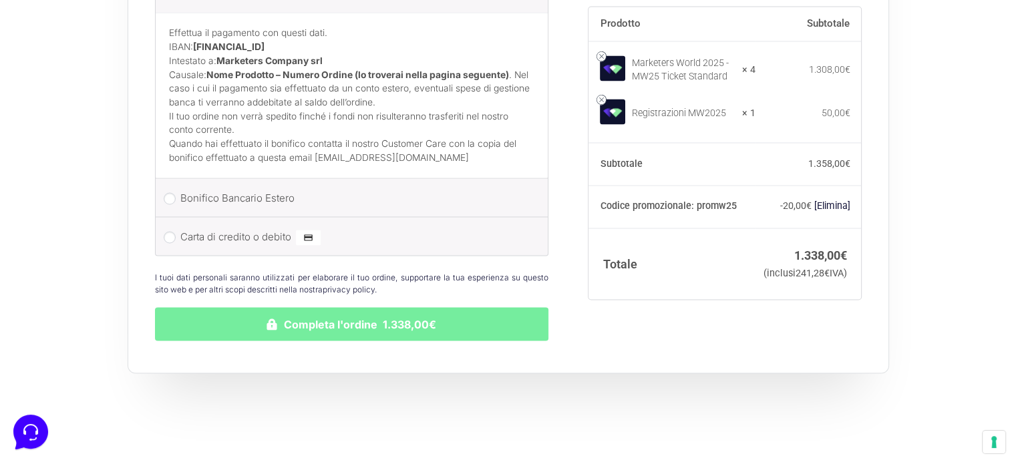
click at [378, 311] on button "Completa l'ordine 1.338,00€" at bounding box center [352, 323] width 394 height 33
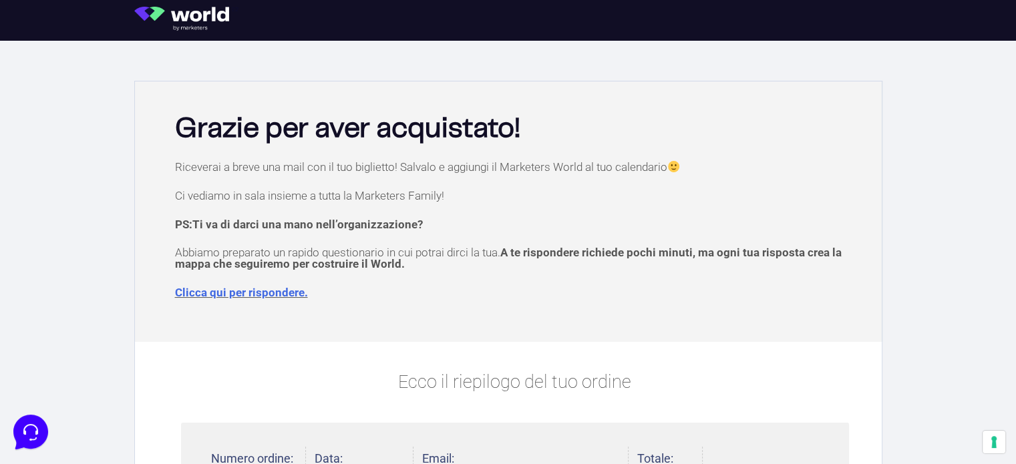
click at [280, 289] on link "Clicca qui per rispondere." at bounding box center [241, 292] width 133 height 13
